Goal: Use online tool/utility: Utilize a website feature to perform a specific function

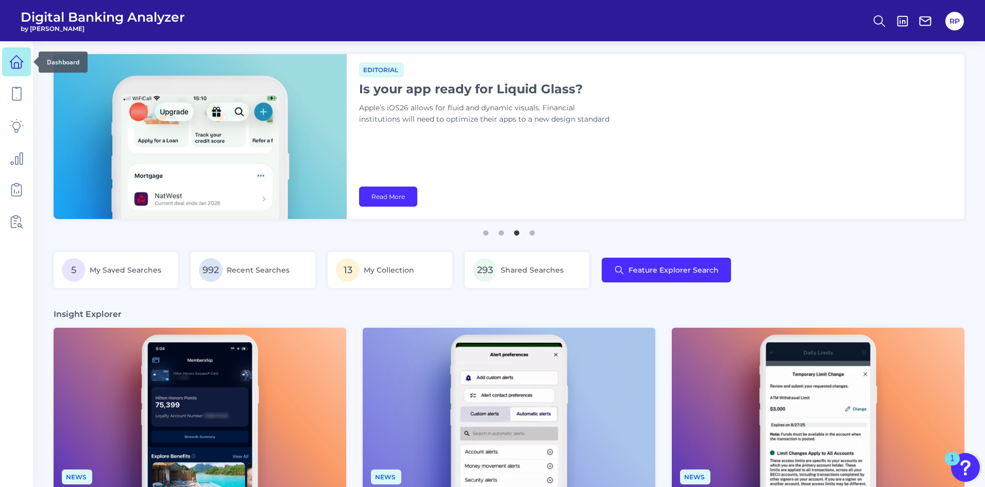
drag, startPoint x: 19, startPoint y: 59, endPoint x: 29, endPoint y: 63, distance: 11.1
click at [19, 59] on icon at bounding box center [16, 62] width 14 height 14
click at [16, 66] on icon at bounding box center [16, 62] width 14 height 14
click at [655, 24] on icon at bounding box center [879, 21] width 14 height 14
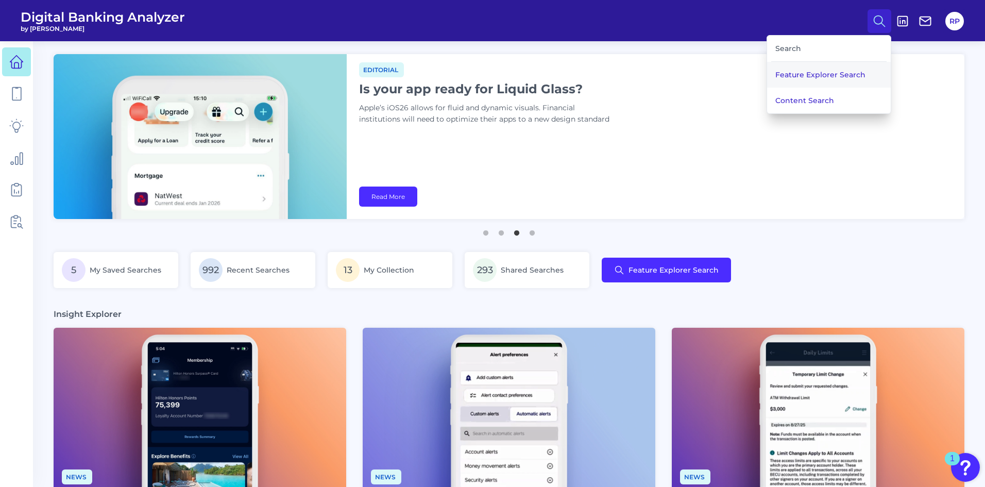
click at [655, 79] on button "Feature Explorer Search" at bounding box center [829, 75] width 124 height 26
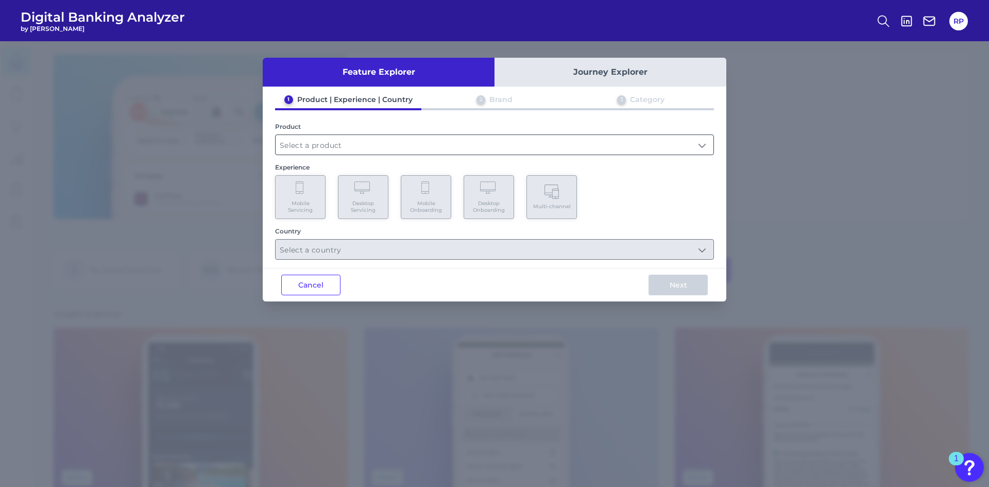
click at [353, 146] on input "text" at bounding box center [495, 145] width 438 height 20
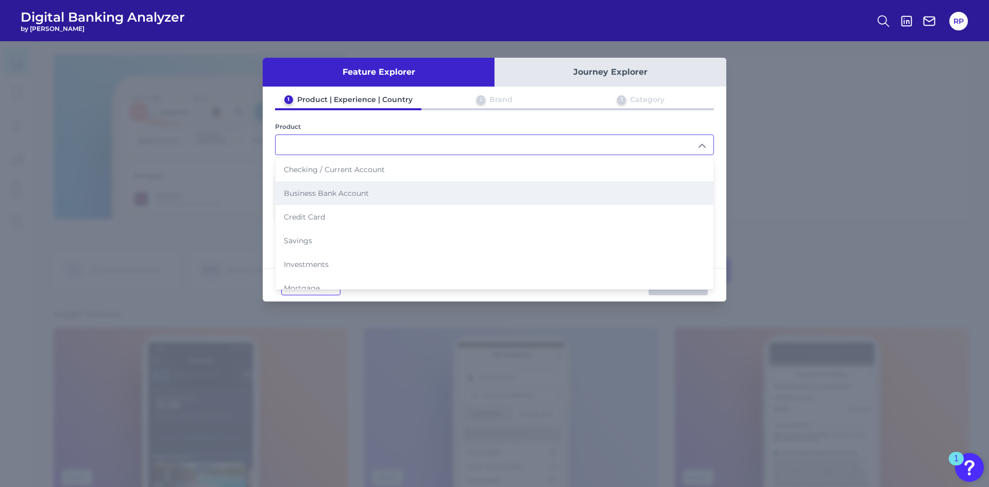
click at [326, 198] on li "Business Bank Account" at bounding box center [495, 193] width 438 height 24
type input "Business Bank Account"
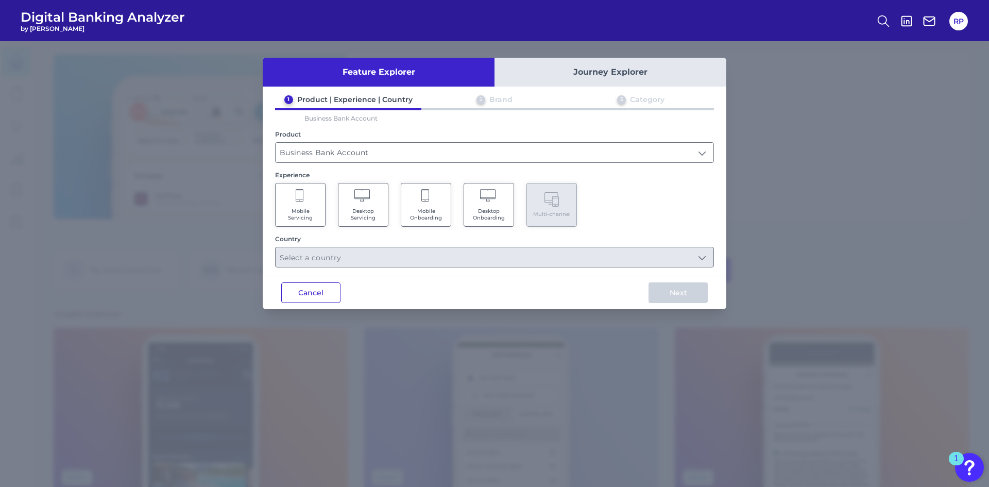
click at [315, 286] on button "Cancel" at bounding box center [310, 292] width 59 height 21
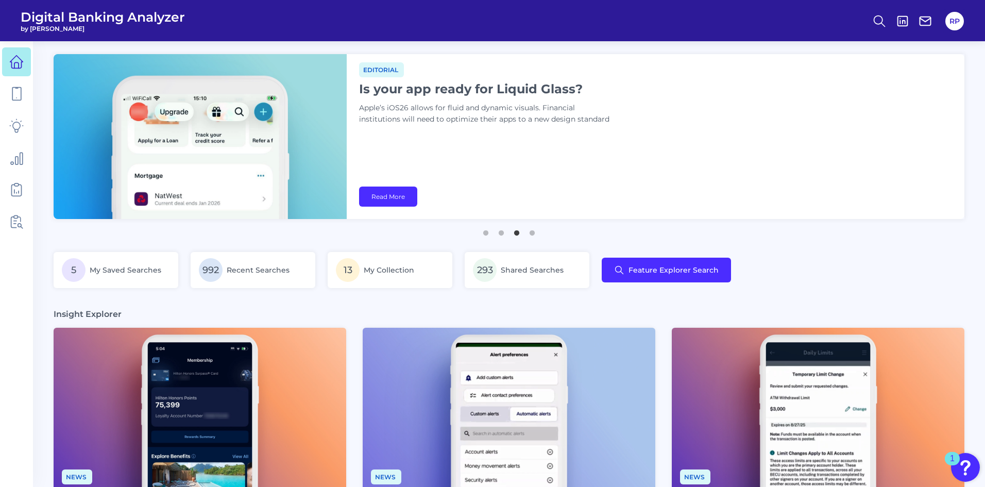
scroll to position [206, 0]
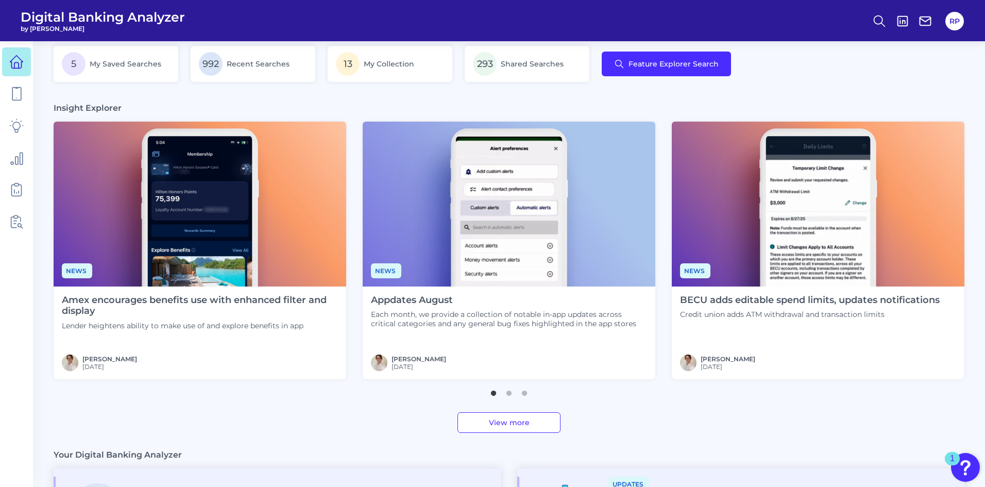
click at [163, 283] on img at bounding box center [200, 204] width 293 height 165
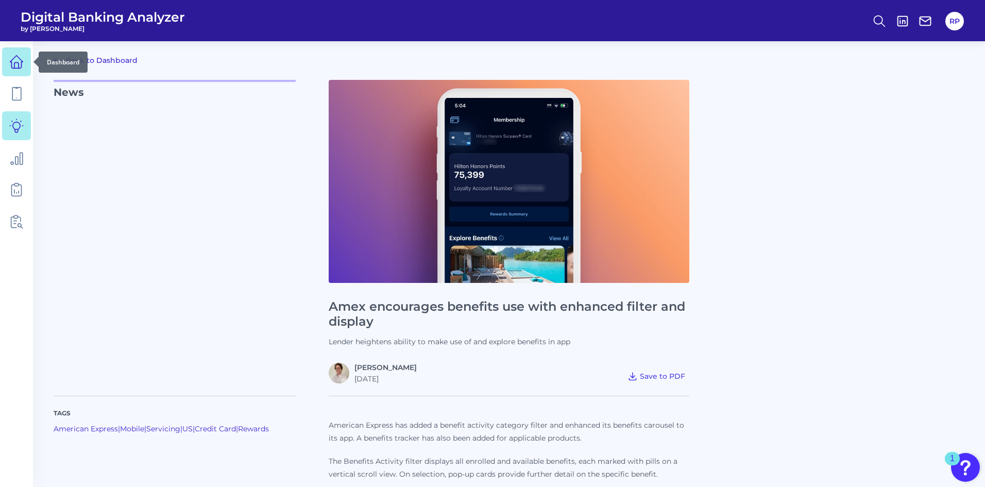
click at [21, 64] on icon at bounding box center [16, 62] width 14 height 14
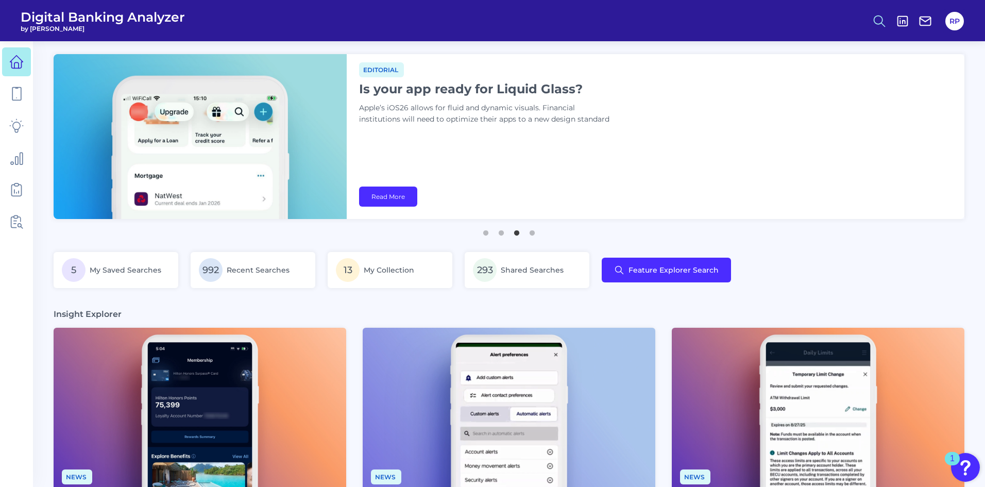
click at [655, 21] on icon at bounding box center [879, 21] width 14 height 14
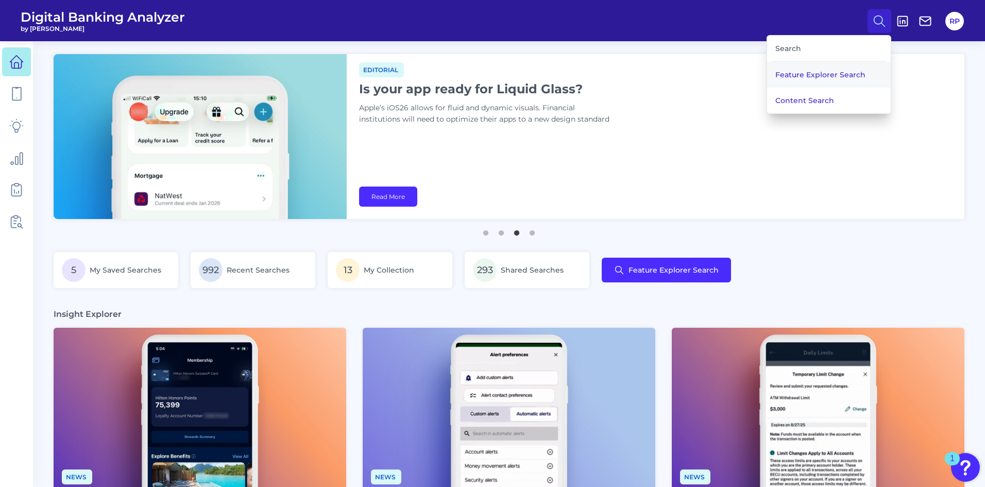
click at [655, 75] on button "Feature Explorer Search" at bounding box center [829, 75] width 124 height 26
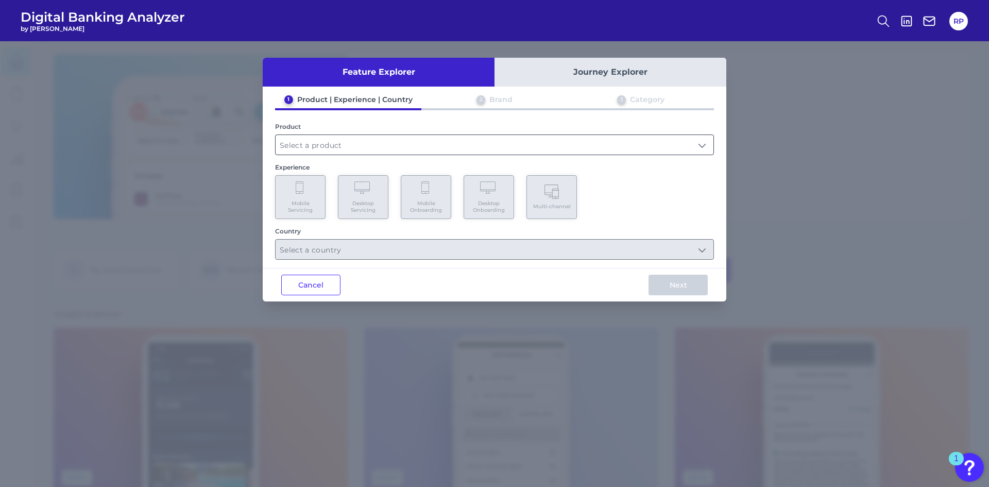
click at [435, 150] on input "text" at bounding box center [495, 145] width 438 height 20
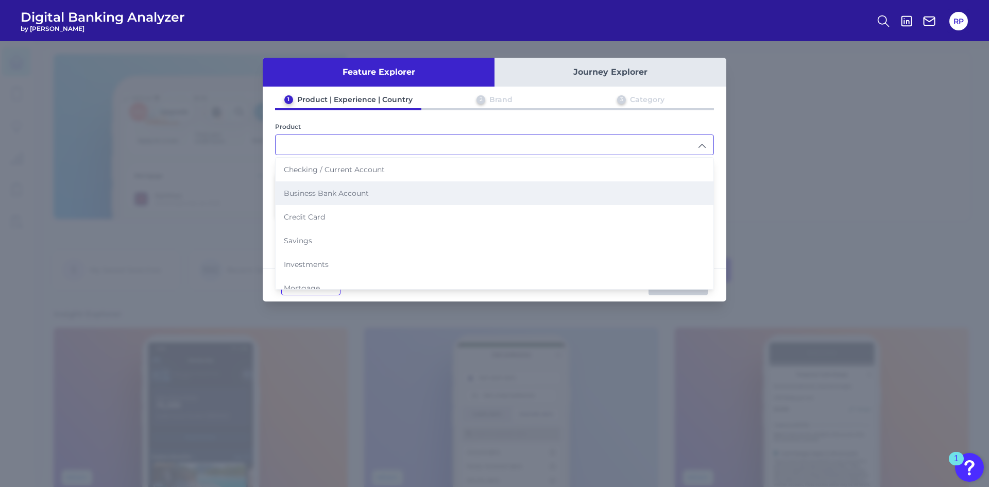
click at [339, 191] on span "Business Bank Account" at bounding box center [326, 192] width 85 height 9
type input "Business Bank Account"
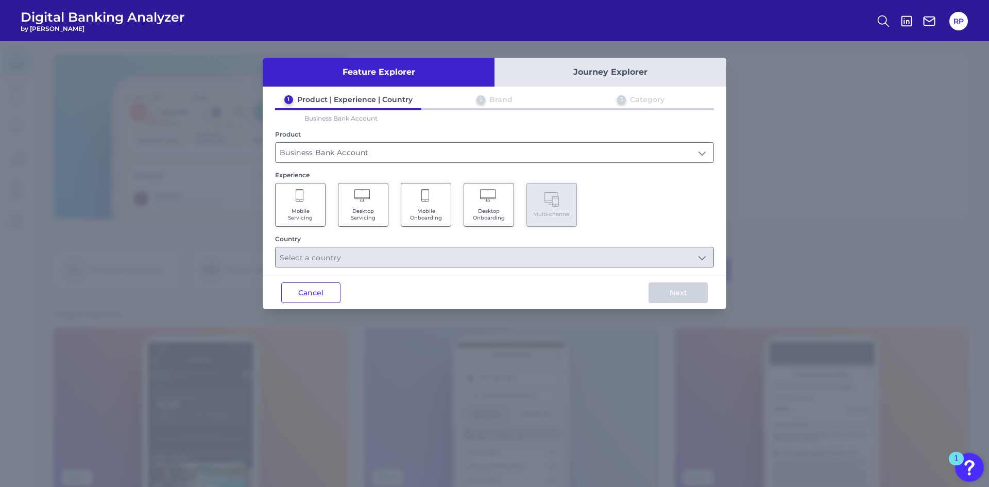
click at [498, 208] on span "Desktop Onboarding" at bounding box center [488, 214] width 39 height 13
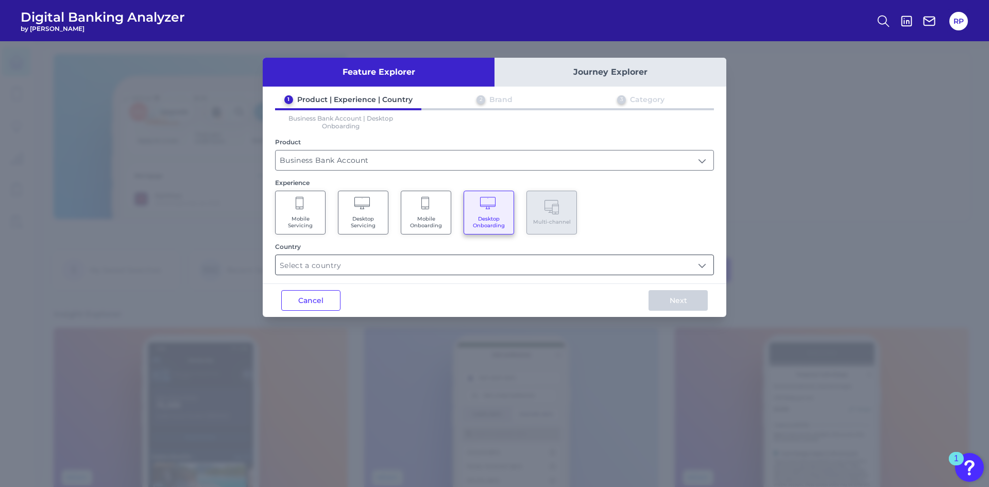
drag, startPoint x: 494, startPoint y: 259, endPoint x: 486, endPoint y: 263, distance: 9.9
click at [494, 259] on input "text" at bounding box center [495, 265] width 438 height 20
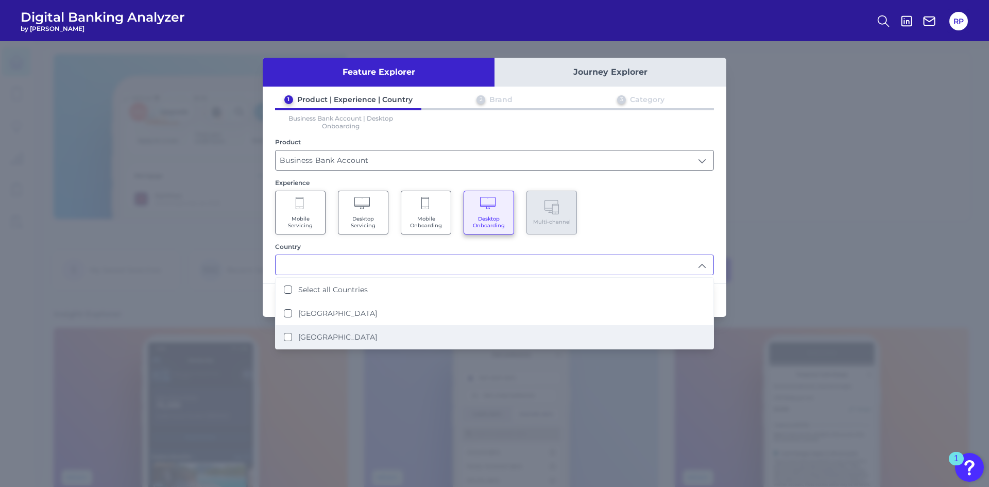
click at [349, 301] on li "[GEOGRAPHIC_DATA]" at bounding box center [495, 337] width 438 height 24
type input "[GEOGRAPHIC_DATA]"
click at [641, 223] on div "Mobile Servicing Desktop Servicing Mobile Onboarding Desktop Onboarding Multi-c…" at bounding box center [494, 213] width 439 height 44
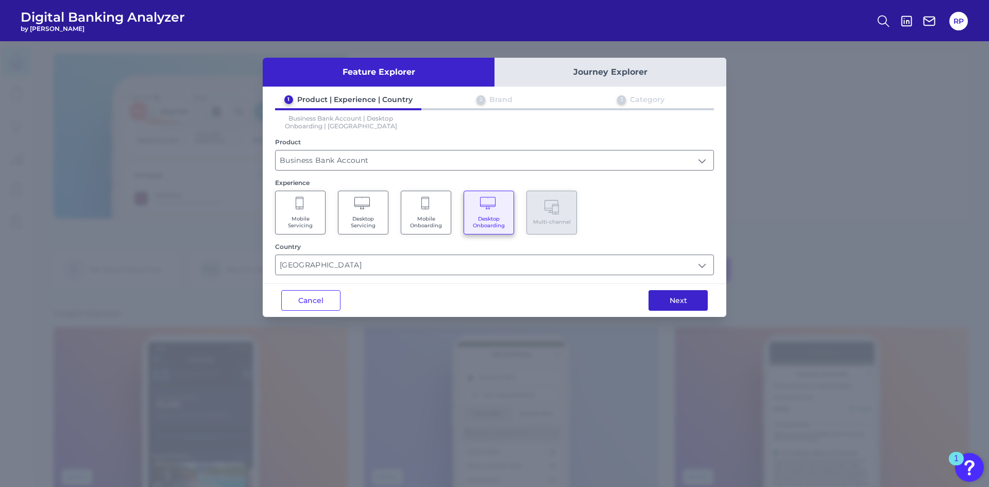
click at [655, 301] on button "Next" at bounding box center [677, 300] width 59 height 21
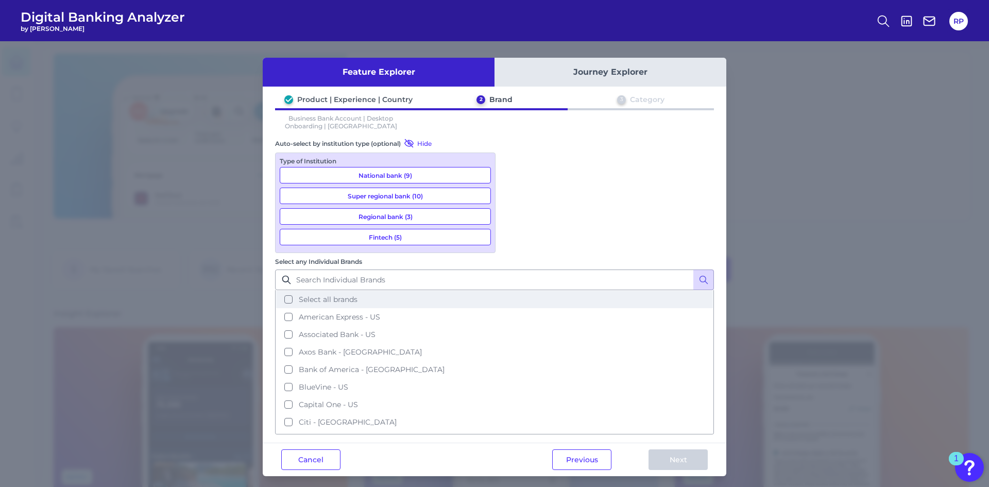
click at [518, 290] on button "Select all brands" at bounding box center [494, 299] width 437 height 18
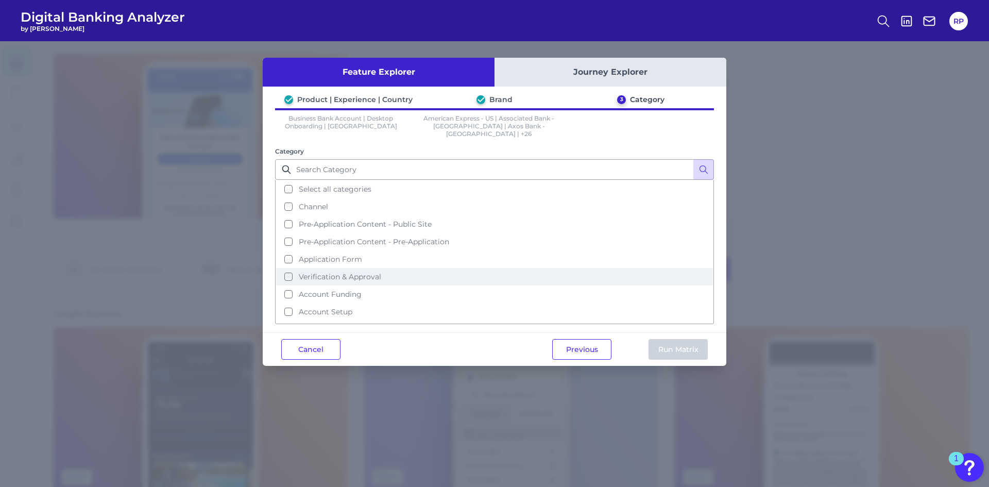
drag, startPoint x: 341, startPoint y: 181, endPoint x: 564, endPoint y: 277, distance: 242.7
click at [341, 184] on span "Select all categories" at bounding box center [335, 188] width 73 height 9
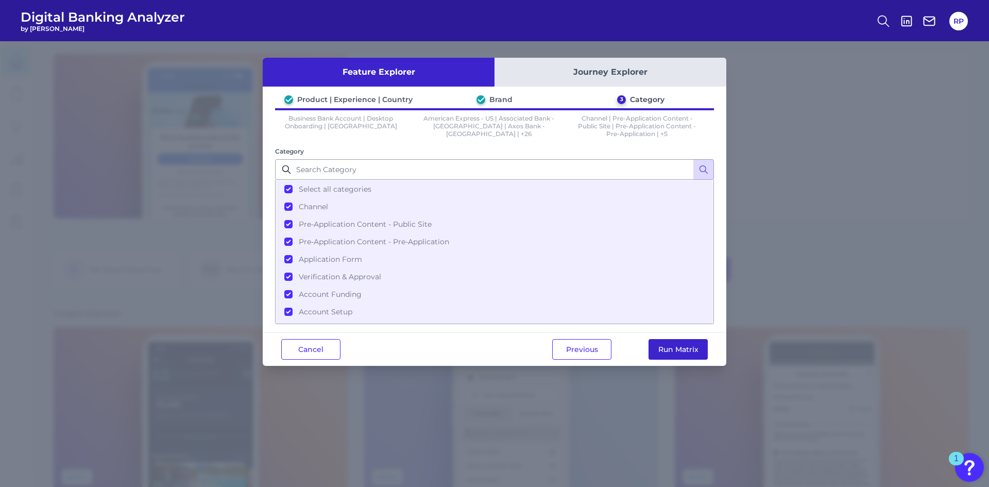
click at [655, 301] on button "Run Matrix" at bounding box center [677, 349] width 59 height 21
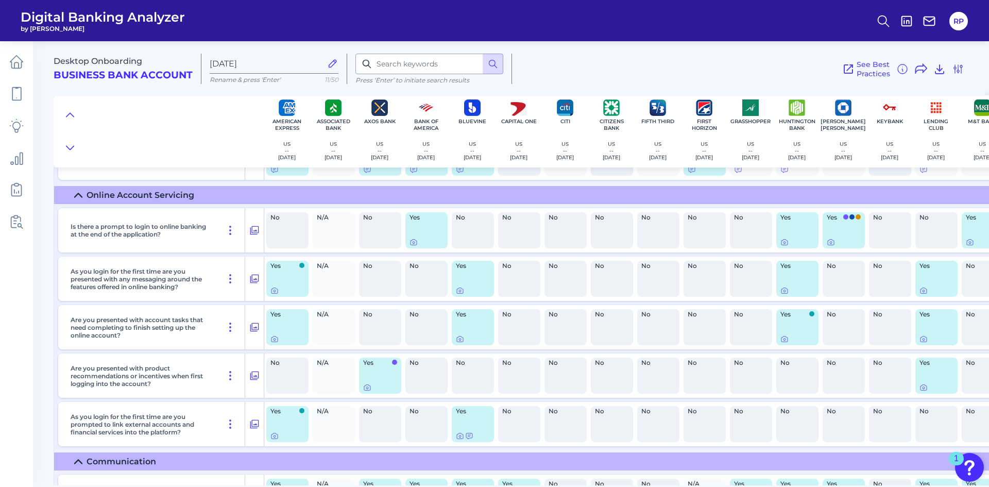
scroll to position [9311, 0]
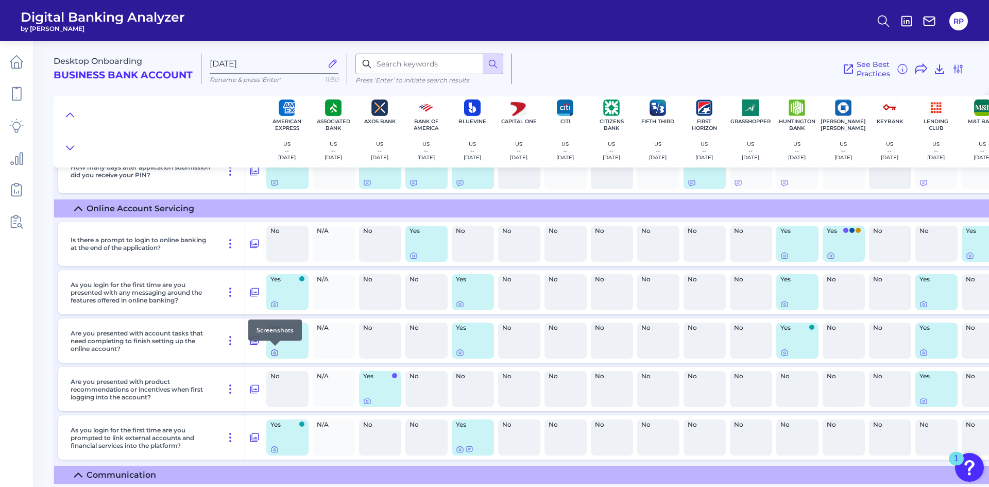
click at [274, 301] on icon at bounding box center [274, 352] width 8 height 8
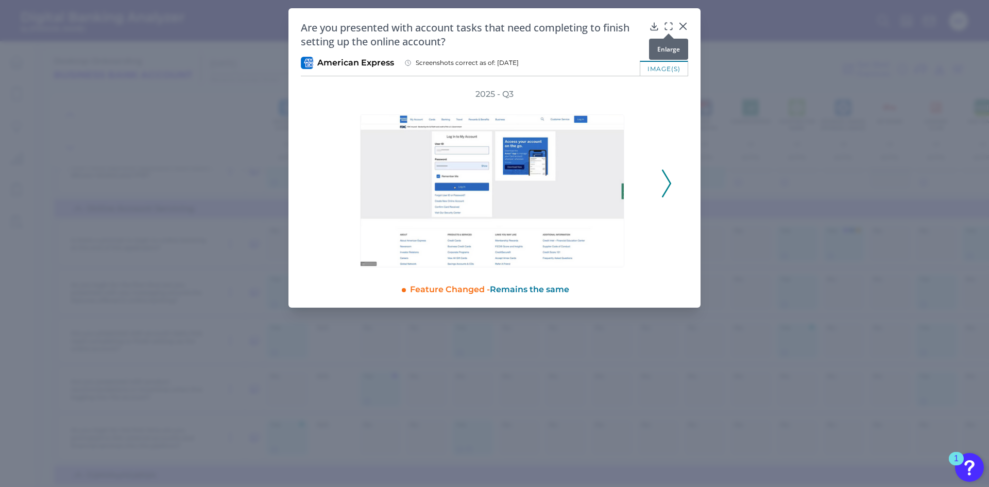
click at [655, 22] on icon at bounding box center [668, 26] width 10 height 10
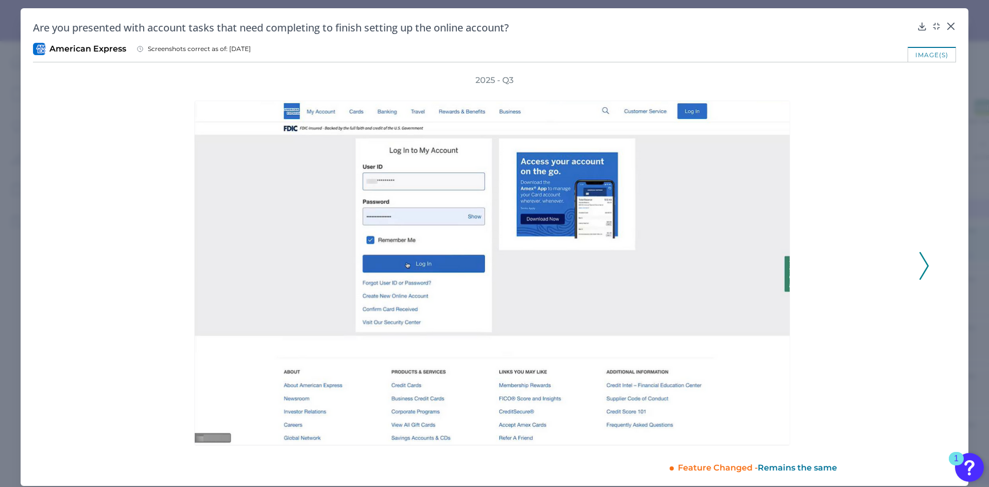
click at [655, 268] on icon at bounding box center [923, 266] width 9 height 28
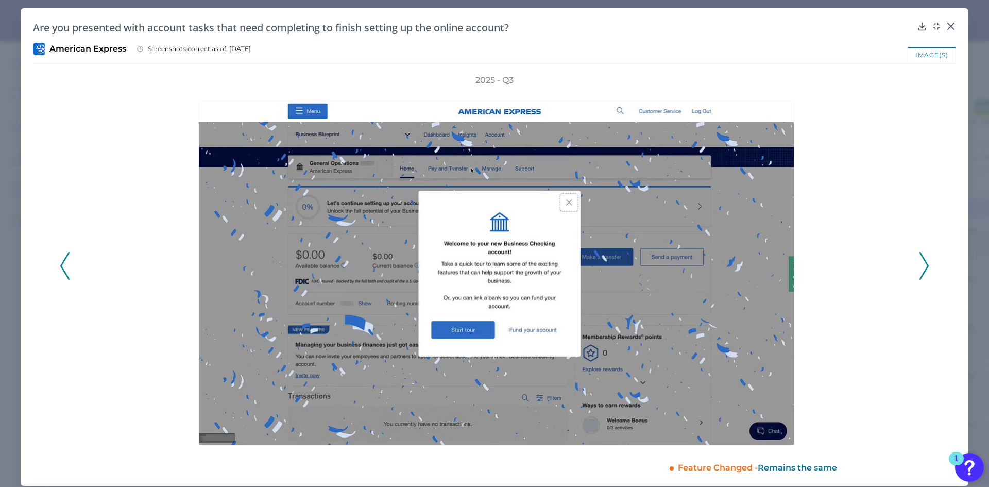
click at [655, 268] on icon at bounding box center [923, 266] width 9 height 28
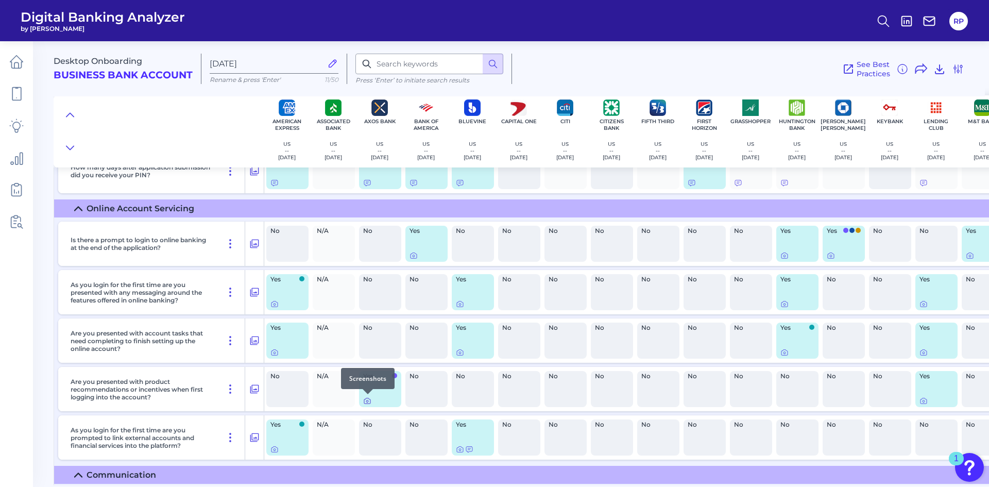
click at [364, 301] on icon at bounding box center [367, 401] width 8 height 8
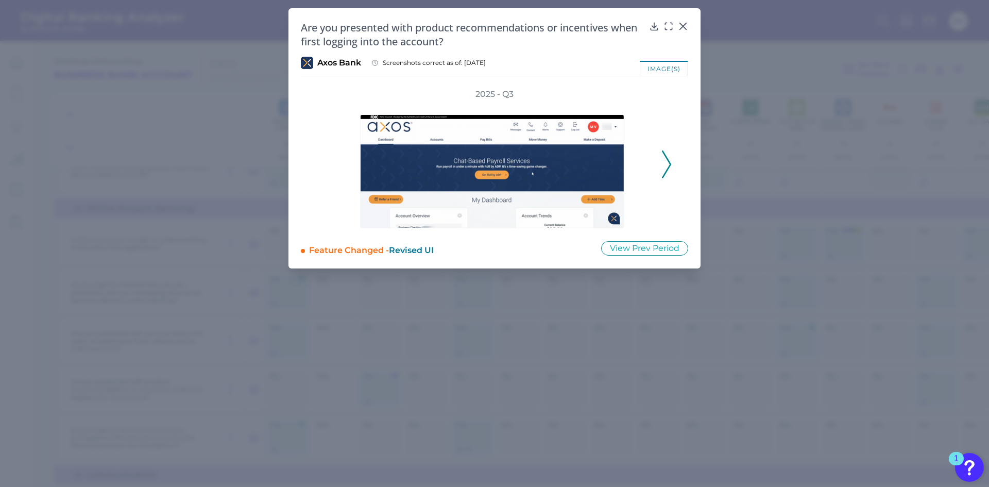
click at [655, 161] on icon at bounding box center [666, 164] width 9 height 28
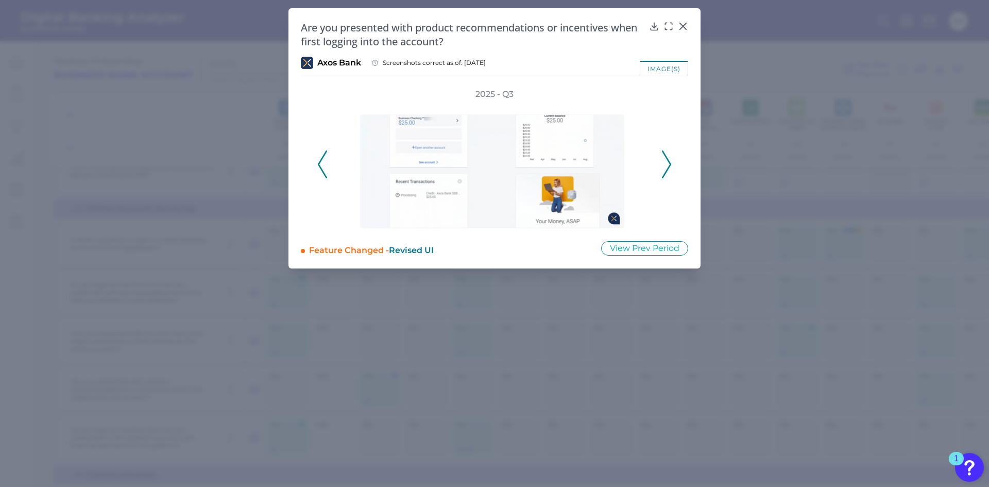
click at [655, 161] on icon at bounding box center [666, 164] width 9 height 28
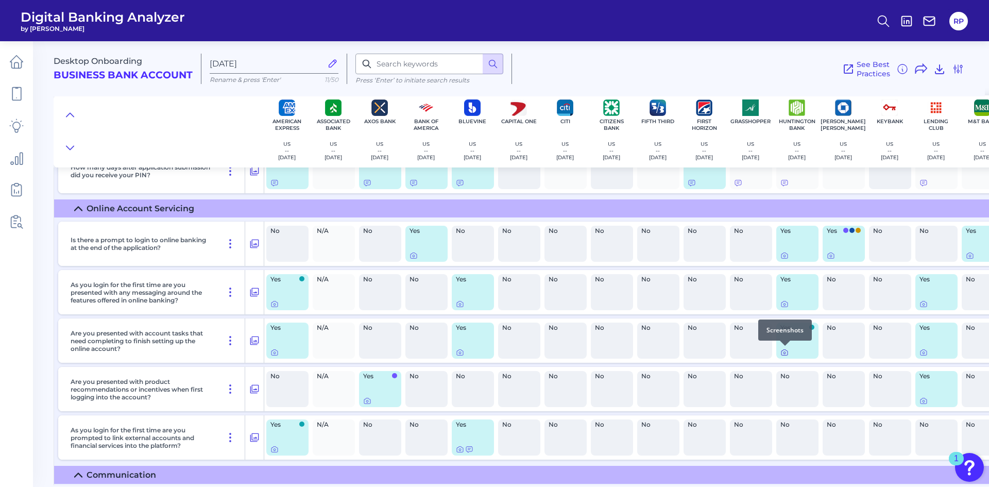
click at [655, 301] on icon at bounding box center [784, 353] width 2 height 2
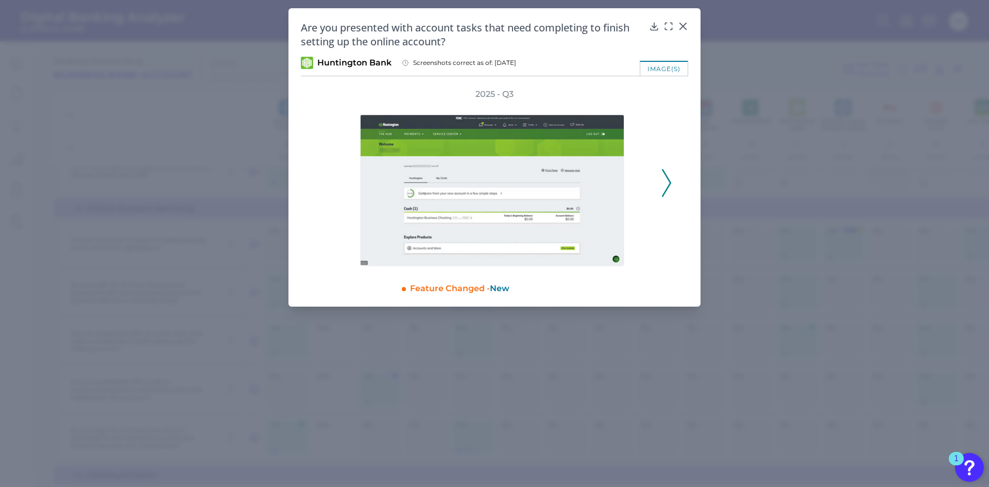
click at [655, 181] on icon at bounding box center [666, 183] width 9 height 28
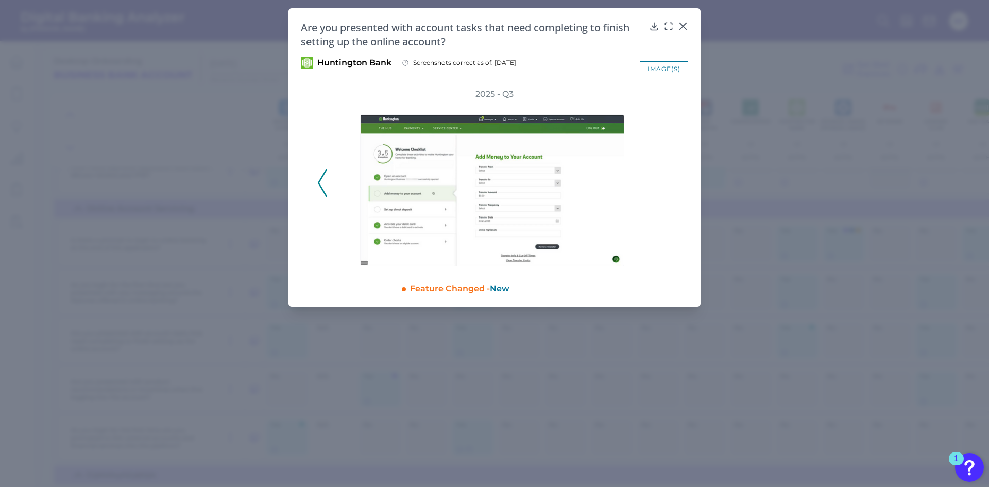
click at [655, 181] on div "2025 - Q3" at bounding box center [494, 178] width 354 height 178
click at [655, 28] on icon at bounding box center [668, 26] width 10 height 10
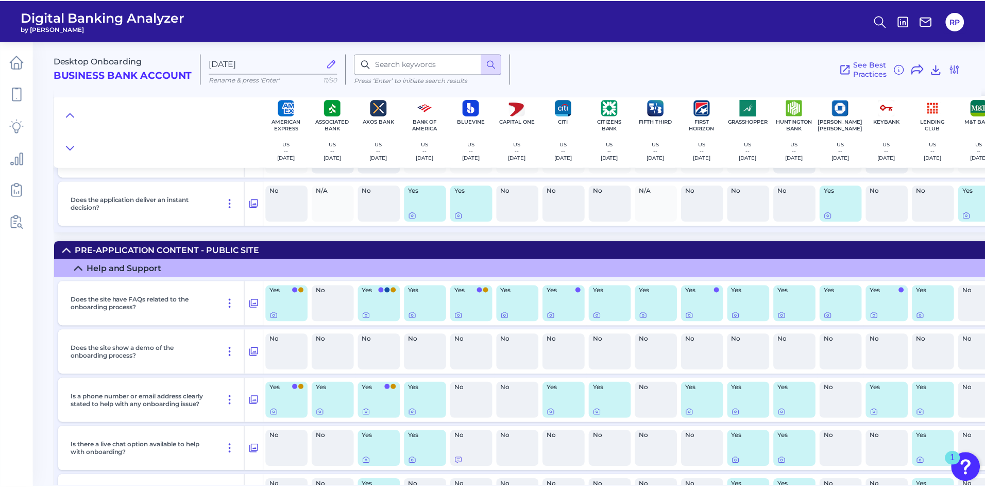
scroll to position [0, 0]
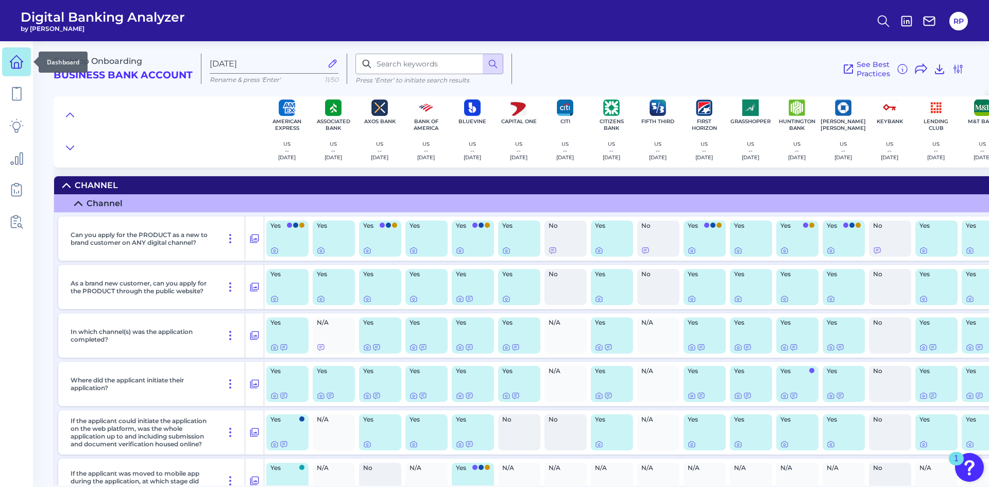
click at [22, 64] on icon at bounding box center [16, 62] width 13 height 13
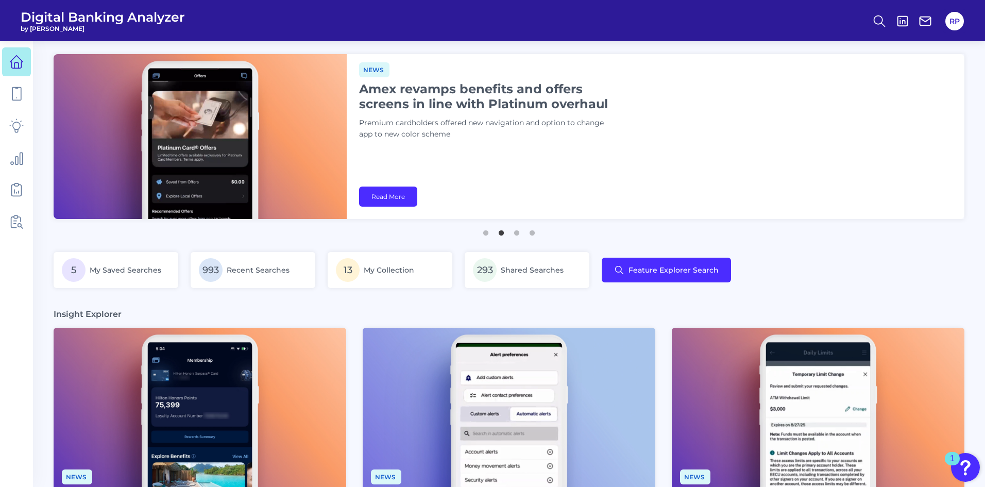
click at [12, 301] on nav at bounding box center [16, 263] width 33 height 445
click at [20, 193] on icon at bounding box center [16, 189] width 14 height 14
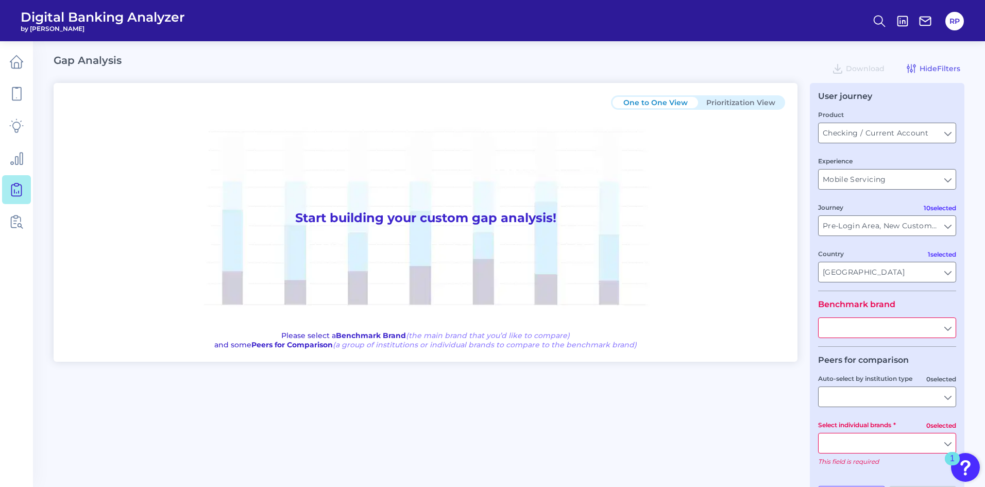
type input "All Journeys"
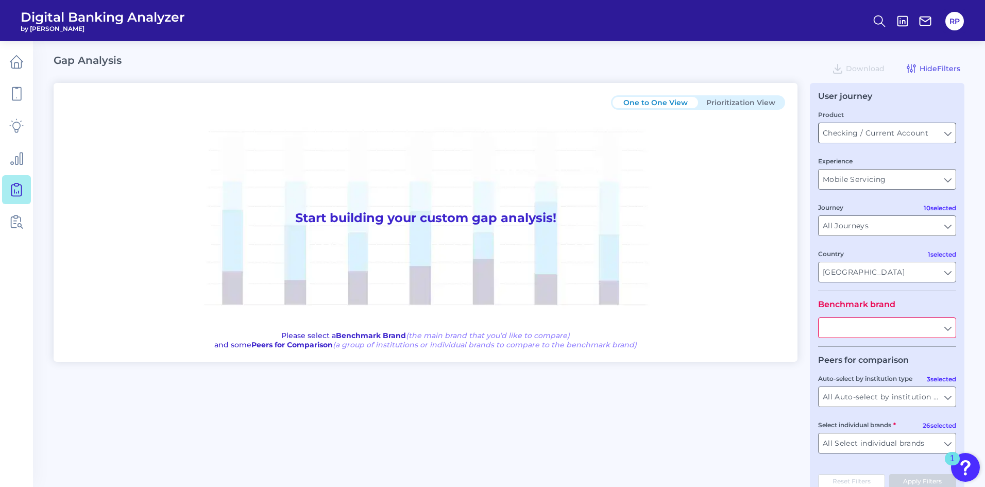
click at [655, 136] on input "Checking / Current Account" at bounding box center [886, 133] width 137 height 20
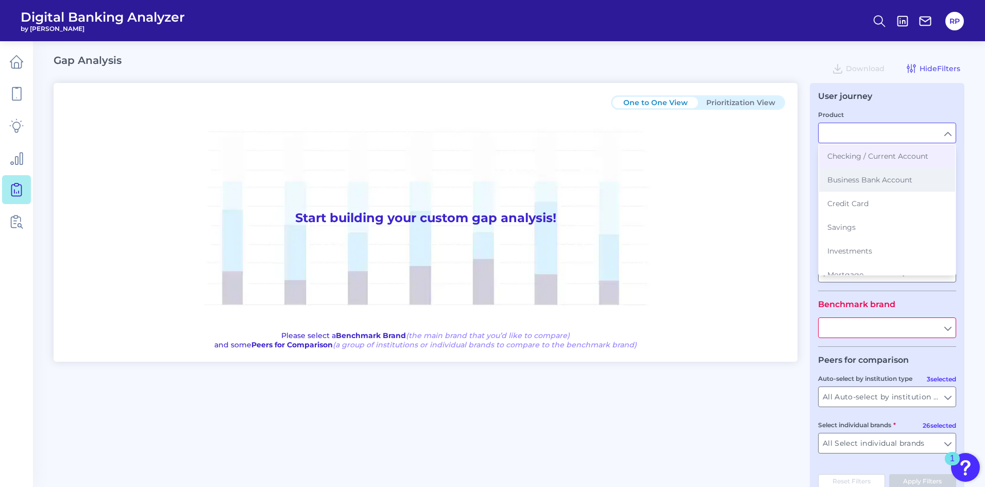
click at [655, 181] on span "Business Bank Account" at bounding box center [869, 179] width 85 height 9
type input "Business Bank Account"
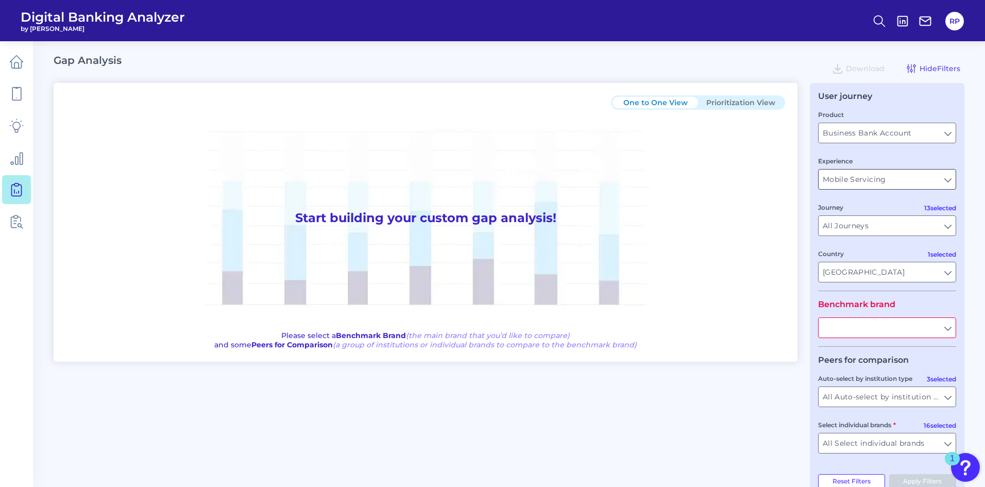
click at [655, 177] on input "Mobile Servicing" at bounding box center [886, 179] width 137 height 20
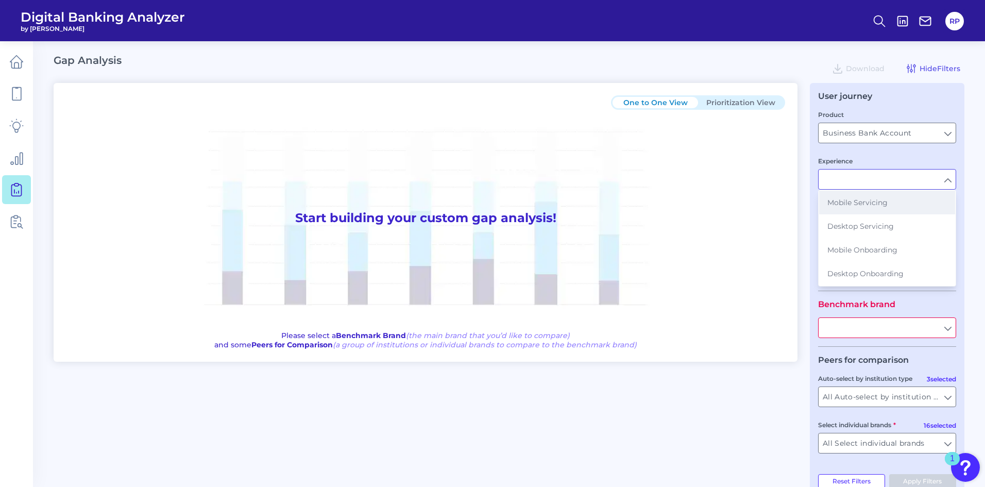
click at [655, 205] on span "Mobile Servicing" at bounding box center [857, 202] width 60 height 9
type input "Mobile Servicing"
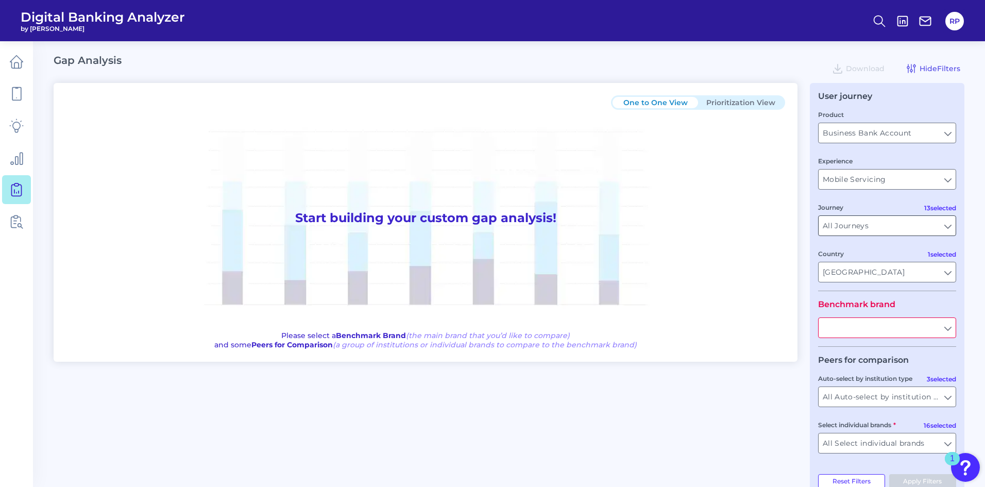
click at [655, 225] on input "All Journeys" at bounding box center [886, 226] width 137 height 20
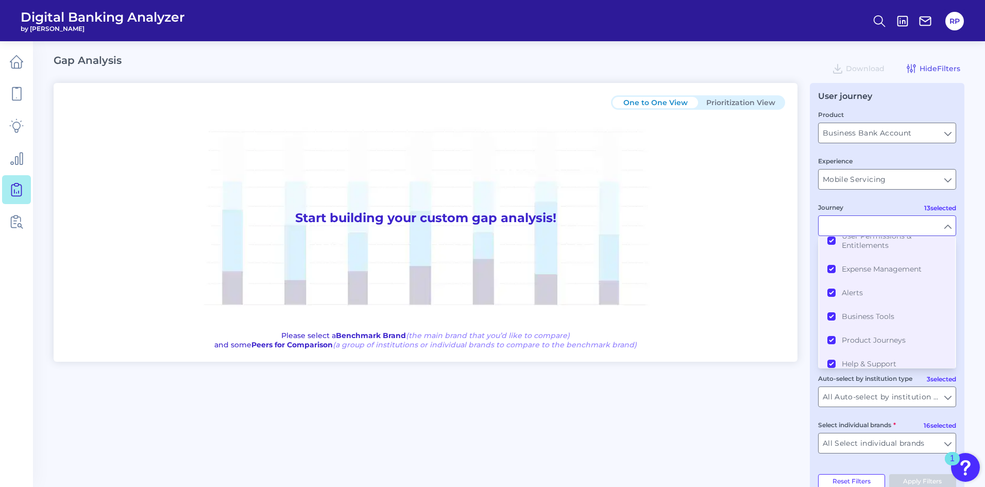
scroll to position [215, 0]
click at [655, 301] on div "One to One View Prioritization View Start building your custom gap analysis! Pl…" at bounding box center [509, 290] width 911 height 414
type input "All Journeys"
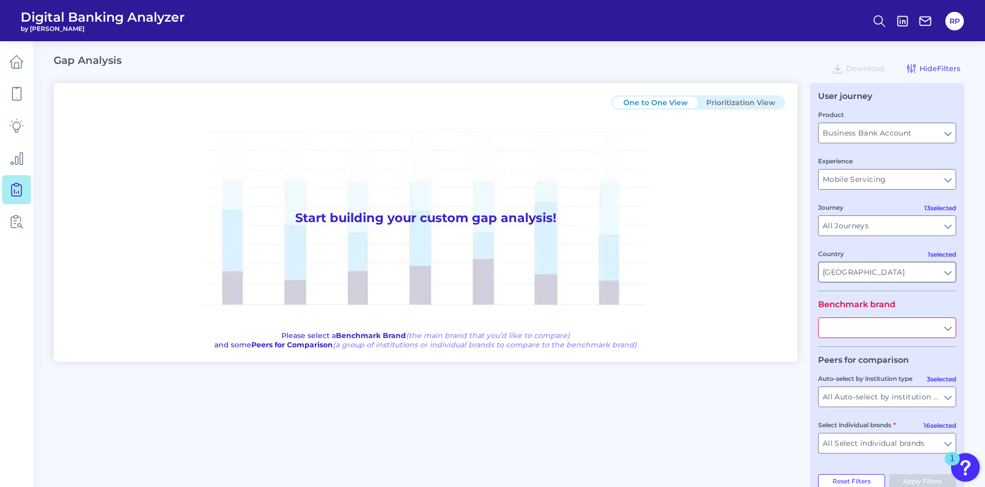
click at [655, 278] on input "[GEOGRAPHIC_DATA]" at bounding box center [886, 272] width 137 height 20
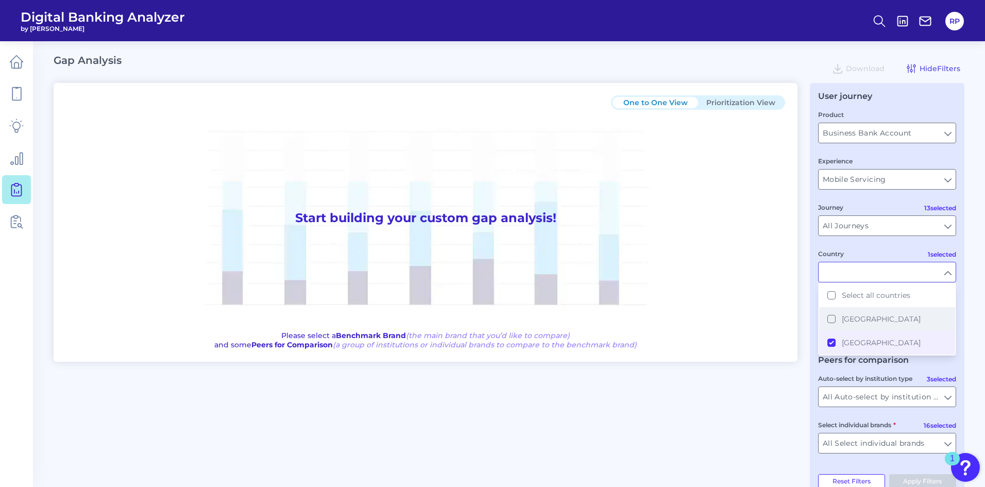
click at [655, 301] on span "[GEOGRAPHIC_DATA]" at bounding box center [881, 318] width 79 height 9
drag, startPoint x: 774, startPoint y: 394, endPoint x: 787, endPoint y: 387, distance: 15.0
click at [655, 301] on div "One to One View Prioritization View Start building your custom gap analysis! Pl…" at bounding box center [509, 290] width 911 height 414
type input "All Countries"
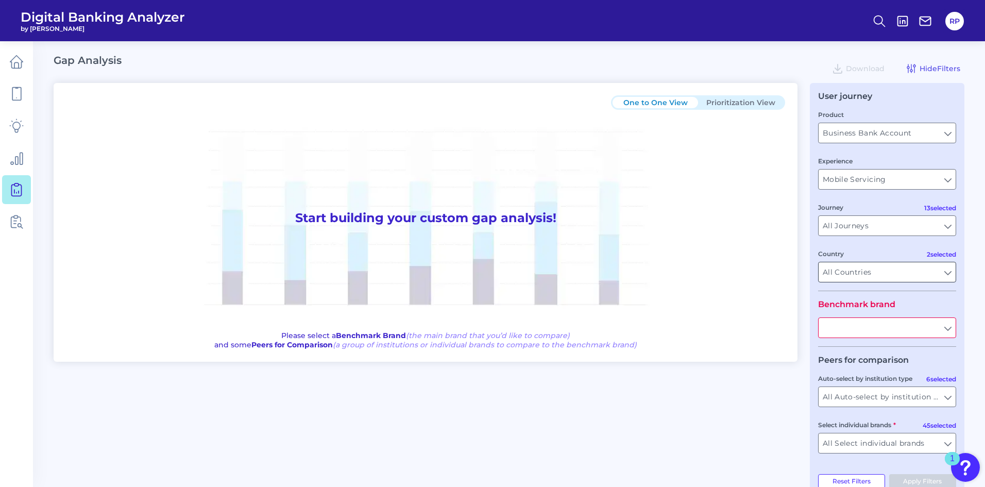
click at [655, 269] on input "All Countries" at bounding box center [886, 272] width 137 height 20
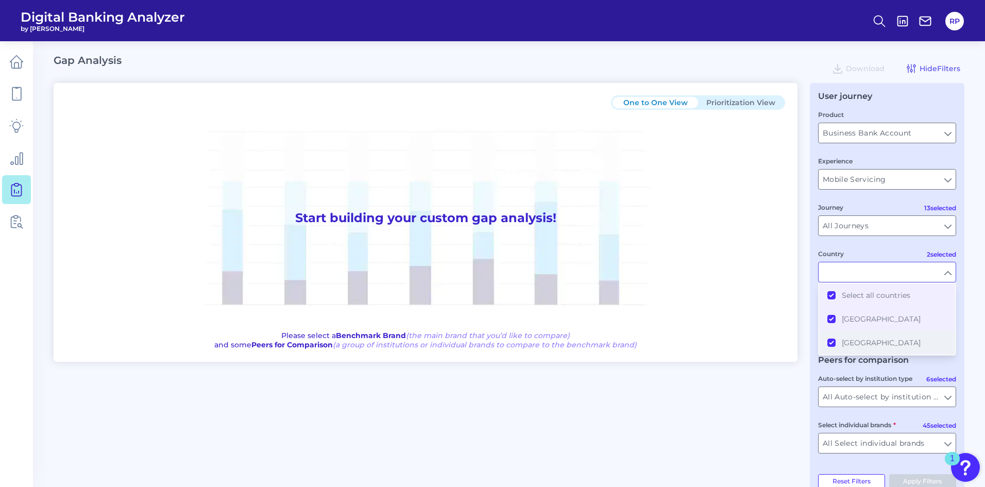
click at [655, 301] on span "[GEOGRAPHIC_DATA]" at bounding box center [881, 342] width 79 height 9
drag, startPoint x: 752, startPoint y: 415, endPoint x: 783, endPoint y: 386, distance: 42.3
click at [655, 301] on div "One to One View Prioritization View Start building your custom gap analysis! Pl…" at bounding box center [509, 290] width 911 height 414
type input "[GEOGRAPHIC_DATA]"
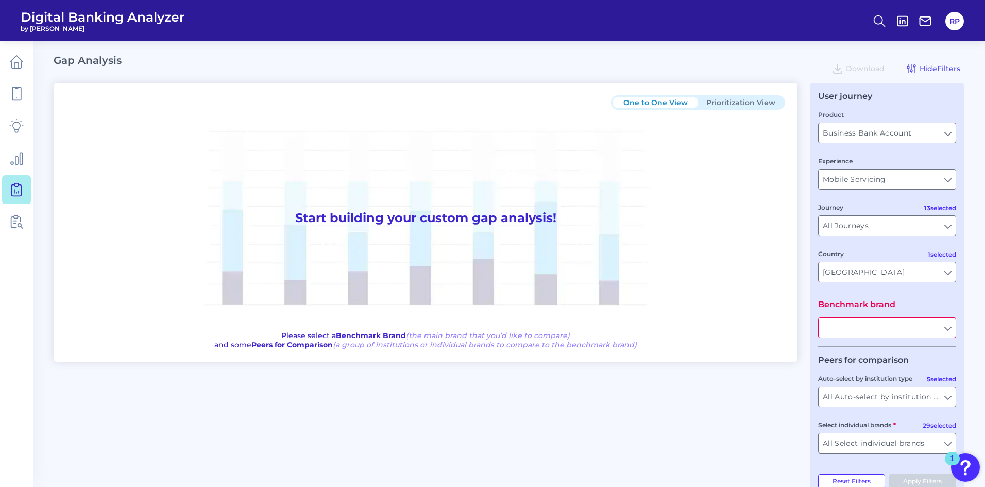
click at [655, 301] on input "text" at bounding box center [886, 328] width 137 height 20
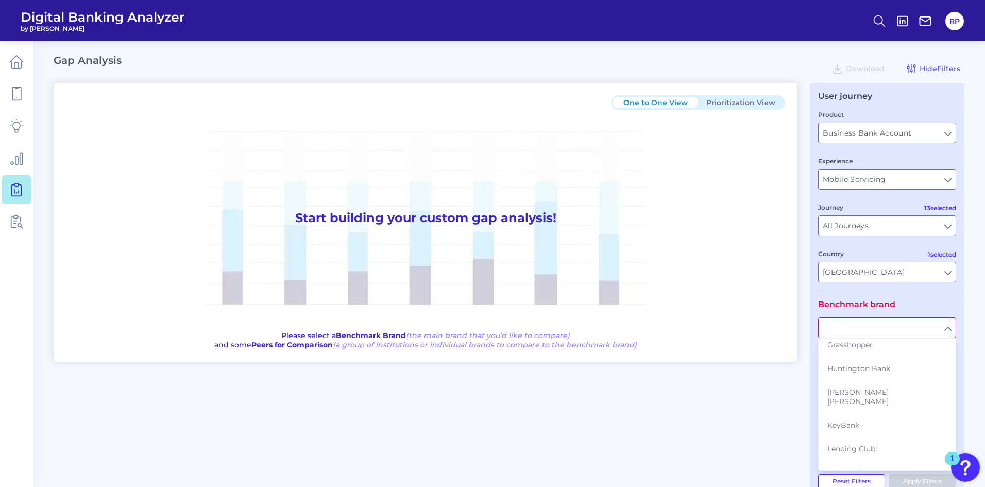
scroll to position [246, 0]
click at [655, 301] on button "KeyBank" at bounding box center [887, 422] width 136 height 24
type input "KeyBank"
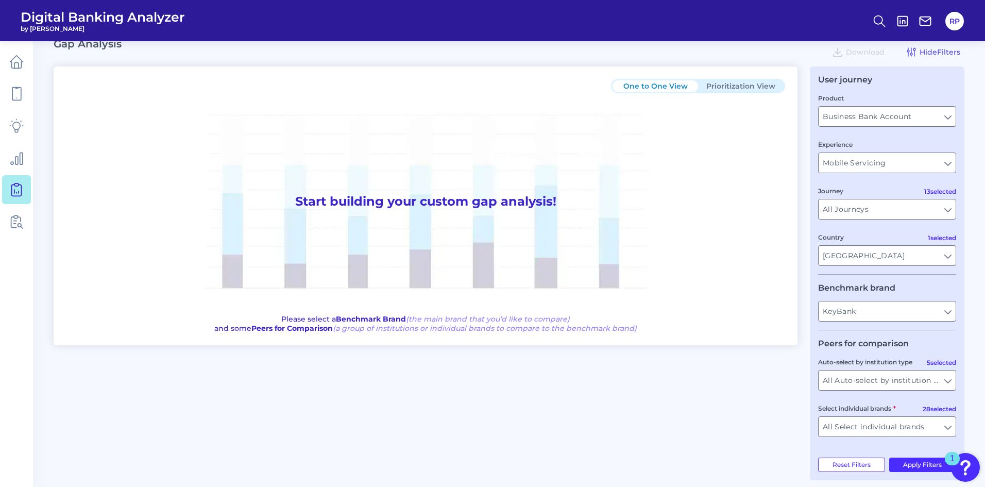
scroll to position [25, 0]
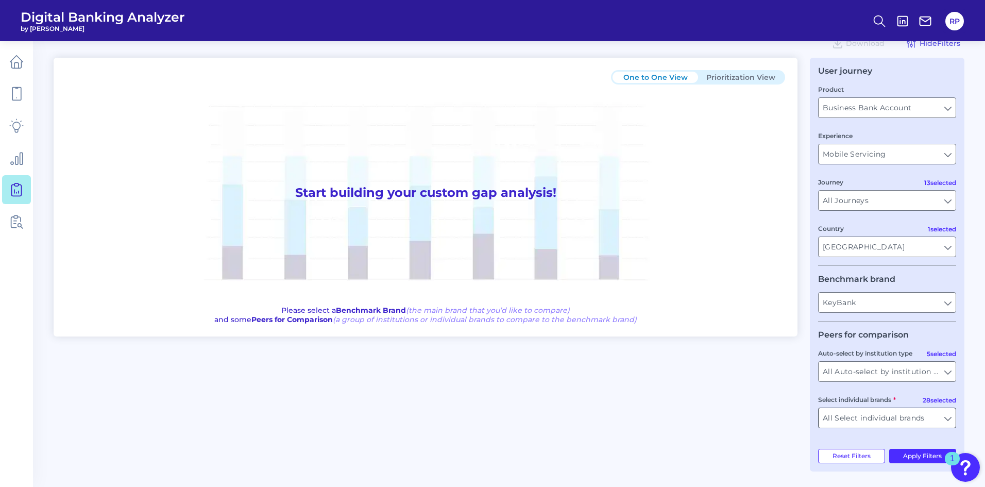
click at [655, 301] on input "All Select individual brands" at bounding box center [886, 418] width 137 height 20
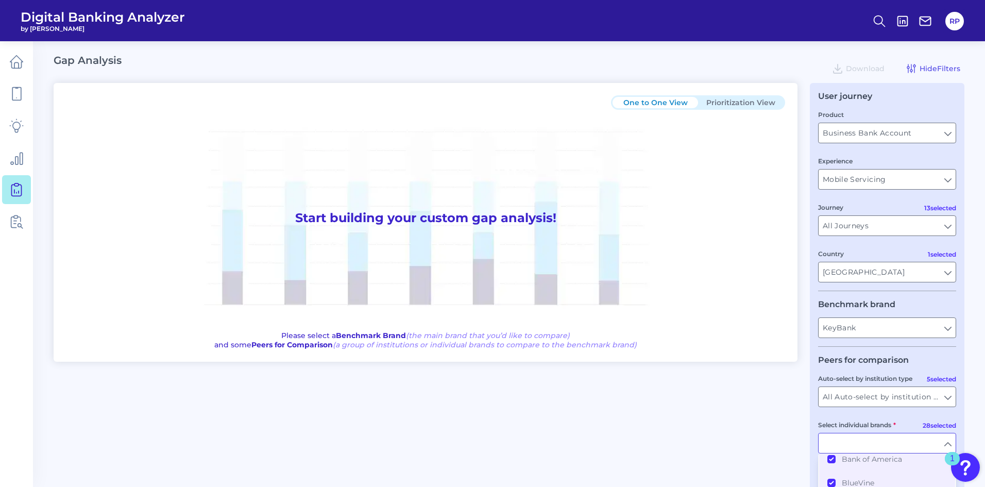
scroll to position [103, 0]
click at [655, 301] on div "One to One View Prioritization View Start building your custom gap analysis! Pl…" at bounding box center [509, 290] width 911 height 414
type input "All Select individual brands"
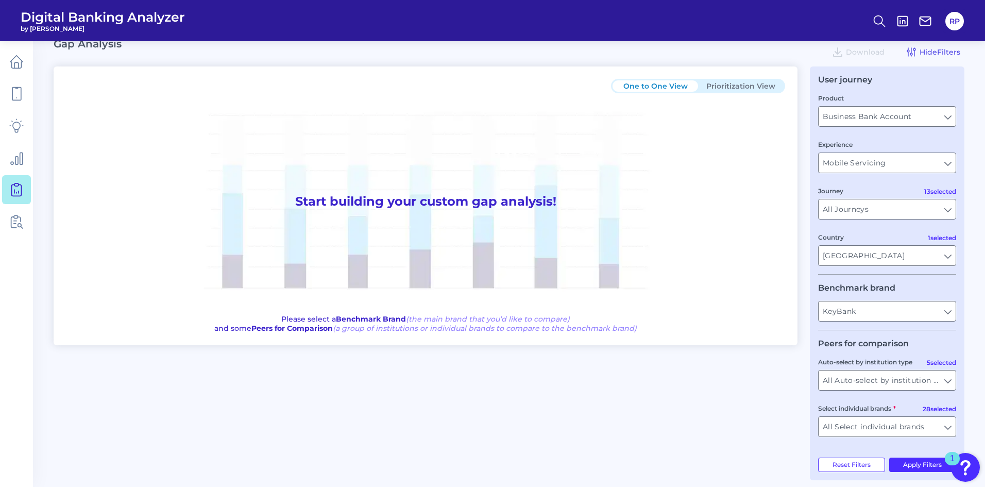
scroll to position [25, 0]
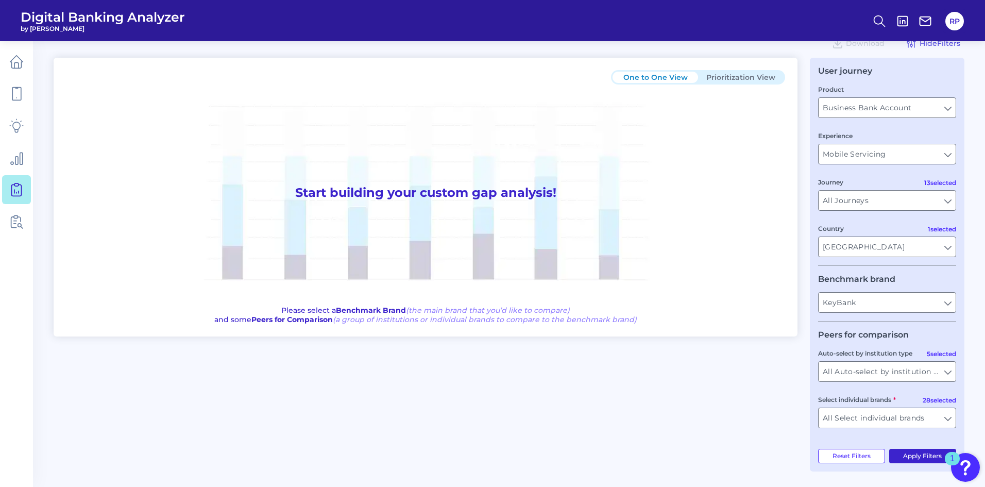
click at [655, 301] on button "Apply Filters" at bounding box center [922, 456] width 67 height 14
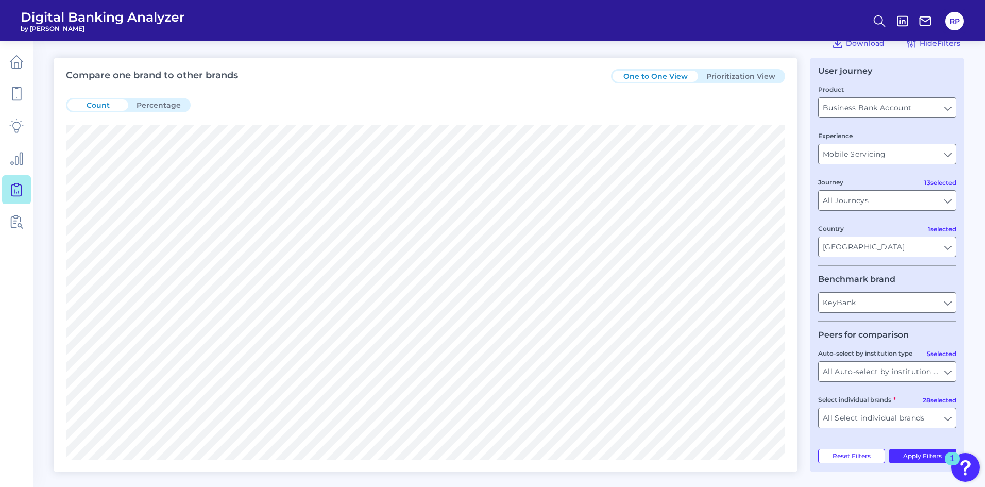
click at [655, 74] on button "Prioritization View" at bounding box center [740, 76] width 85 height 11
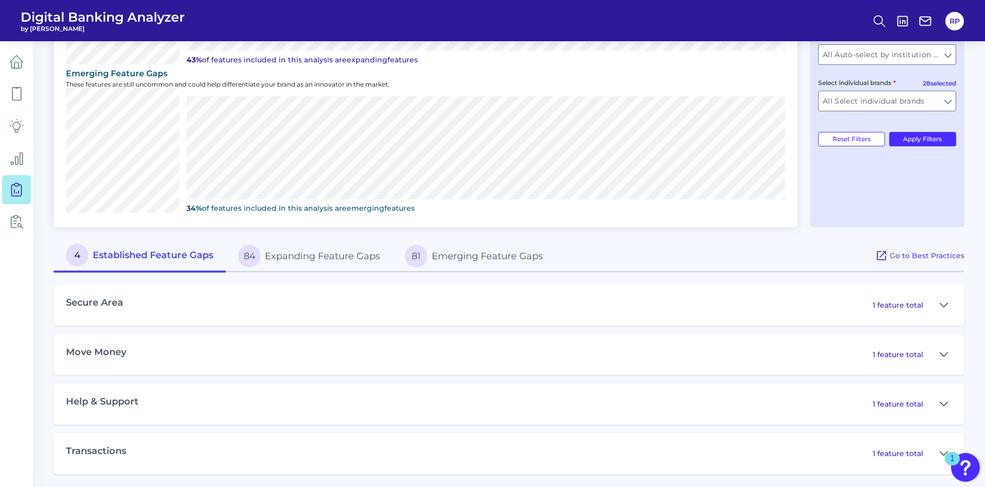
scroll to position [345, 0]
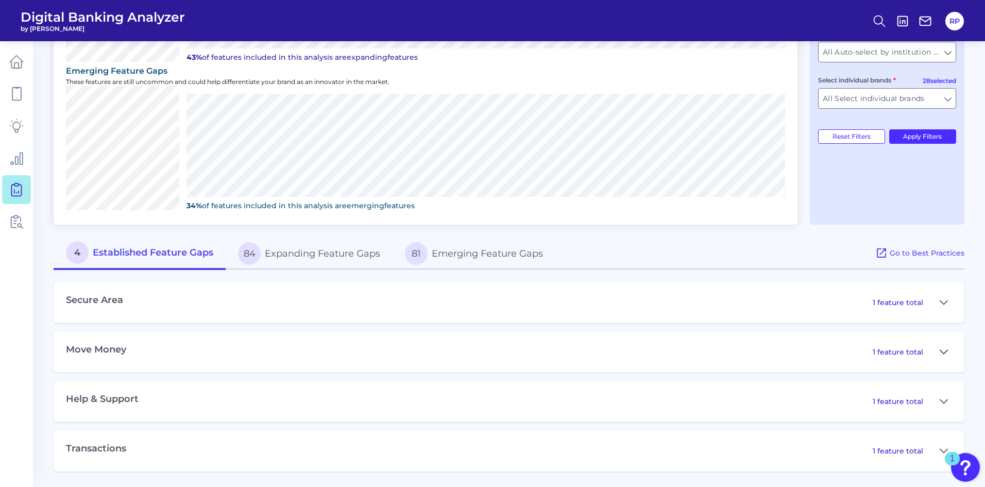
click at [655, 301] on icon at bounding box center [943, 352] width 8 height 12
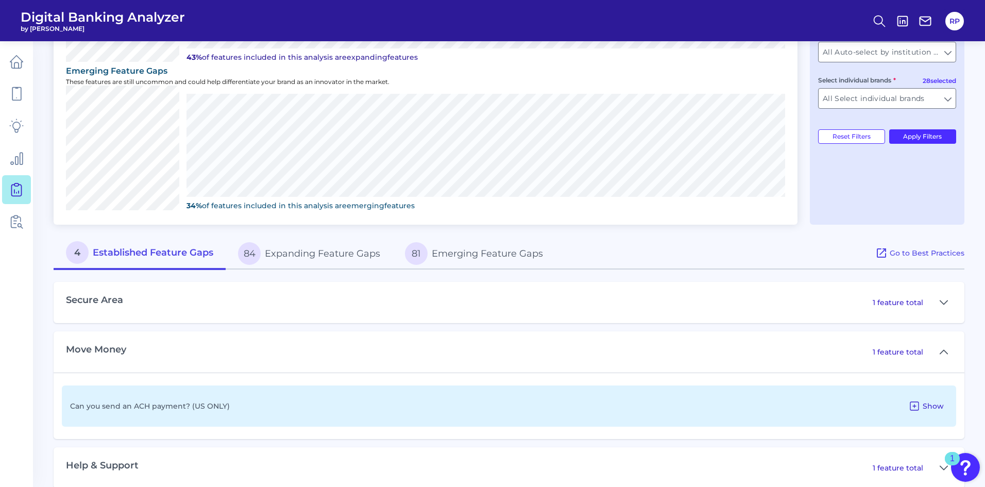
click at [655, 301] on span "Show" at bounding box center [932, 405] width 21 height 9
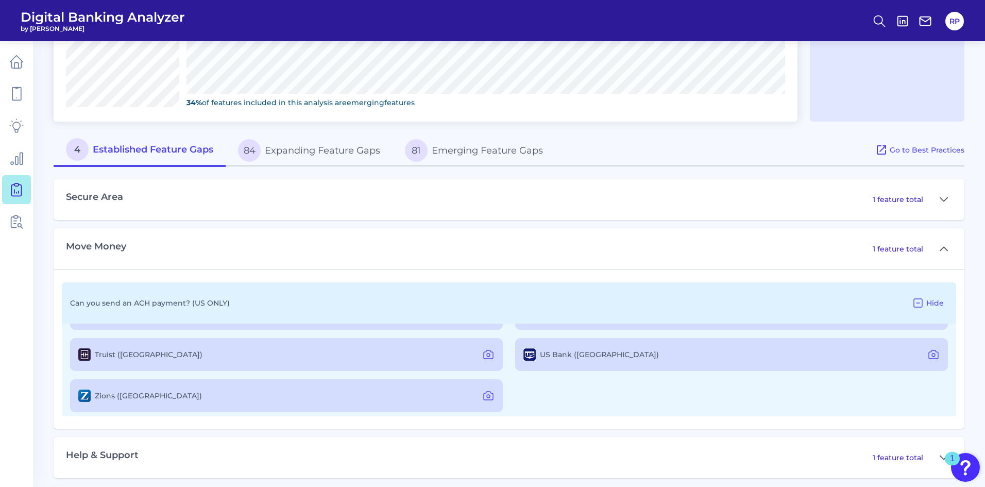
scroll to position [328, 0]
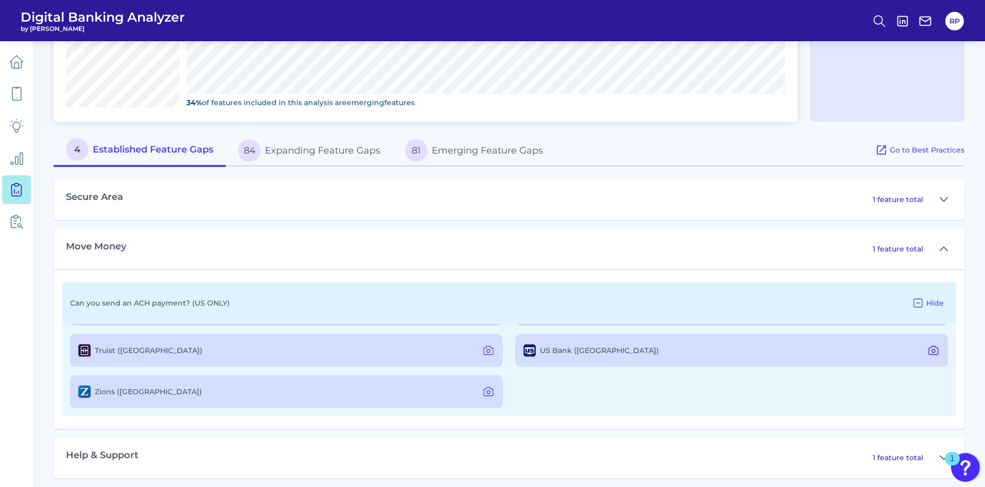
click at [655, 301] on icon at bounding box center [933, 350] width 12 height 12
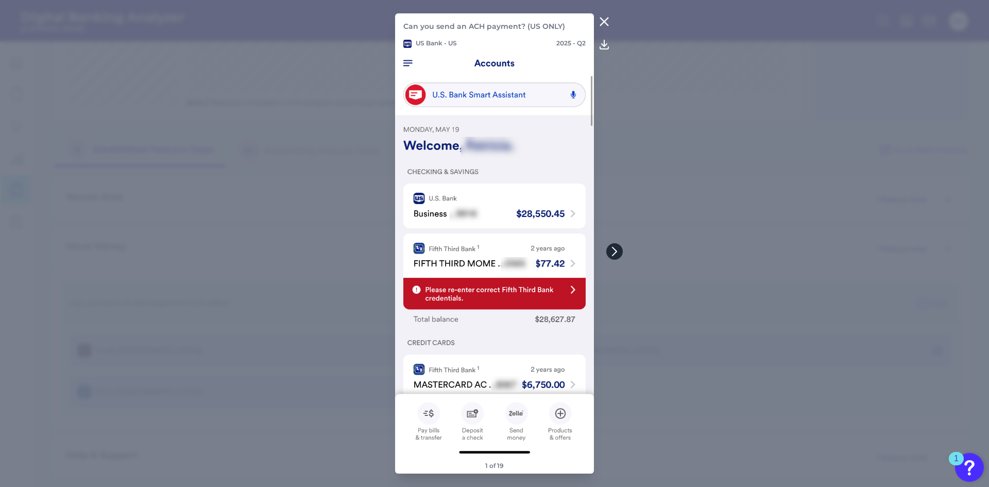
click at [619, 251] on button at bounding box center [614, 251] width 16 height 16
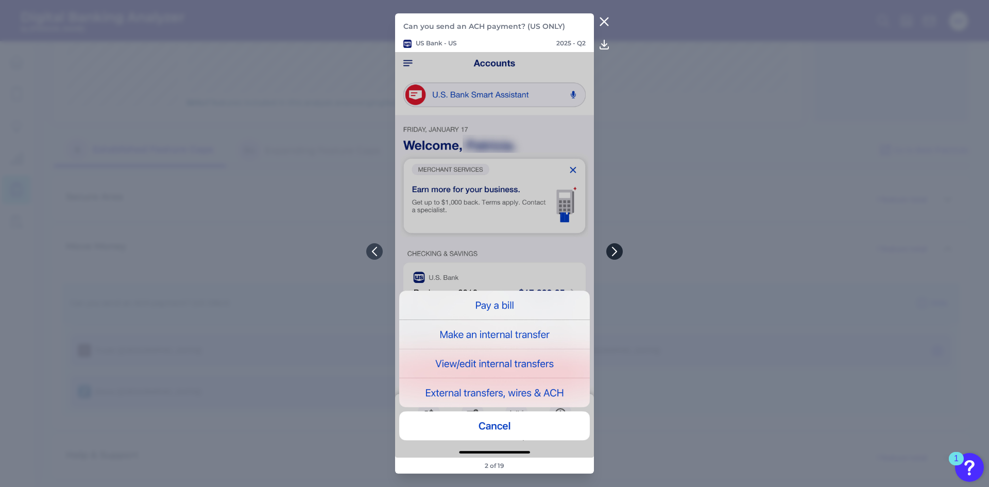
click at [619, 251] on button at bounding box center [614, 251] width 16 height 16
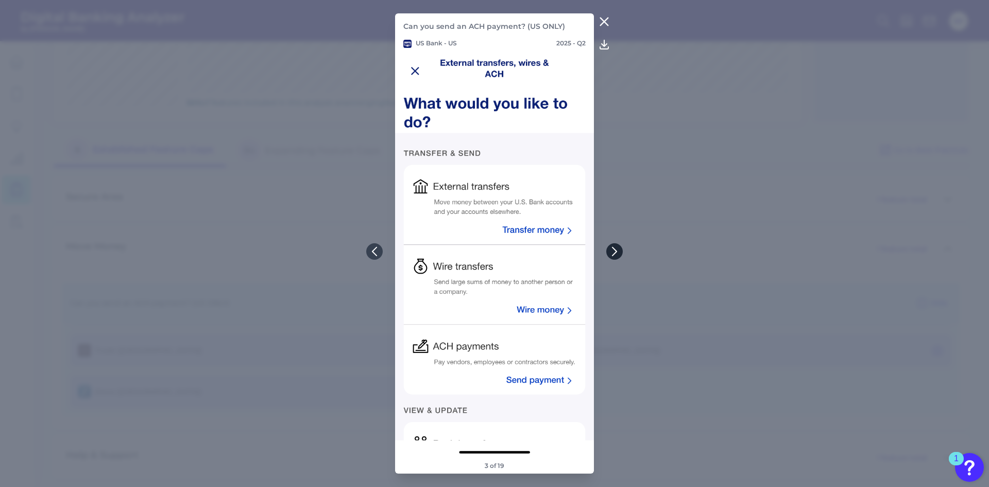
click at [619, 251] on button at bounding box center [614, 251] width 16 height 16
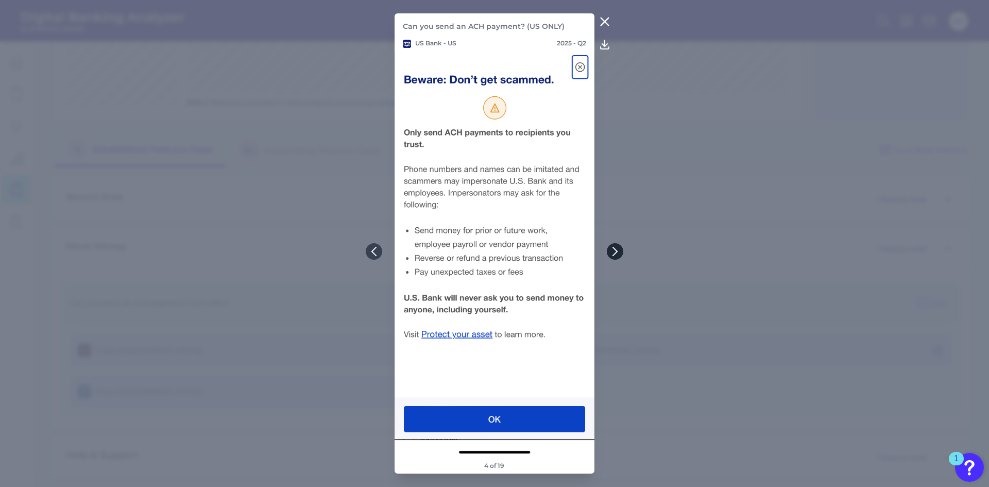
click at [619, 251] on icon at bounding box center [614, 251] width 9 height 9
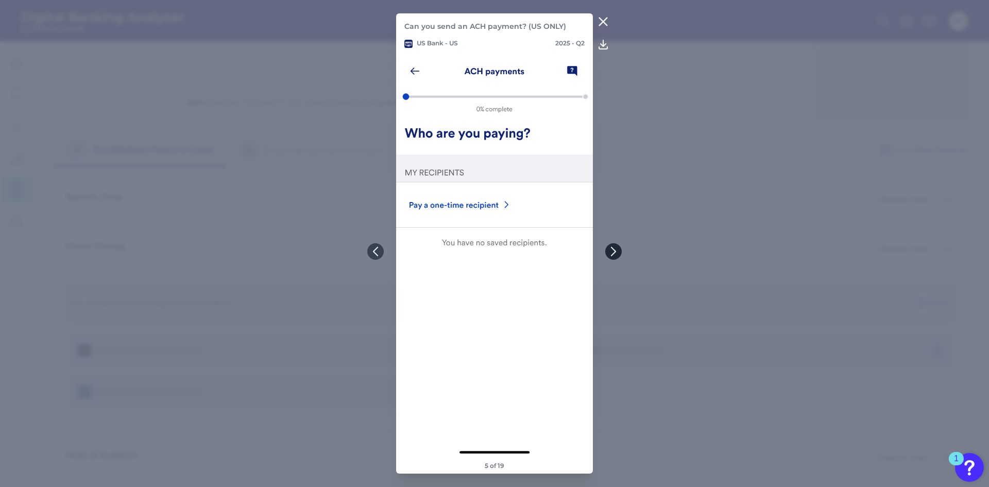
click at [619, 251] on button at bounding box center [613, 251] width 16 height 16
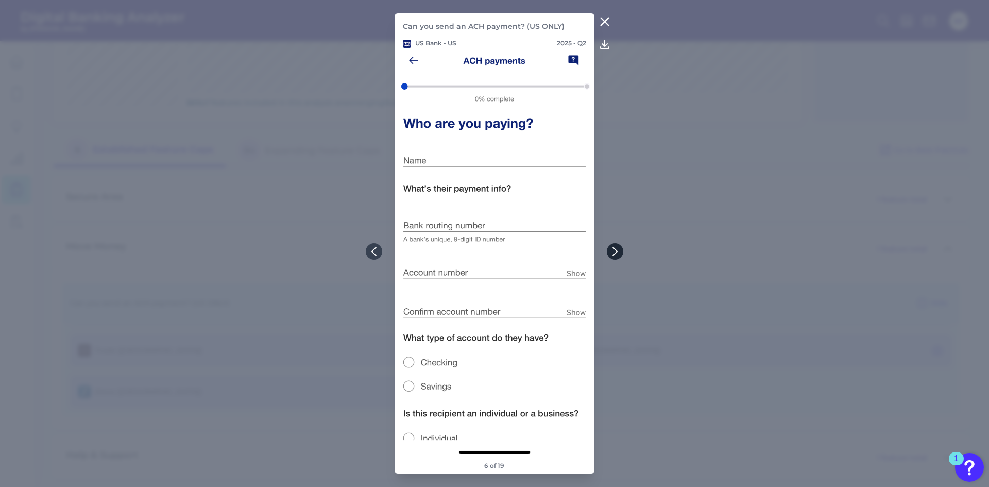
click at [619, 251] on icon at bounding box center [614, 251] width 9 height 9
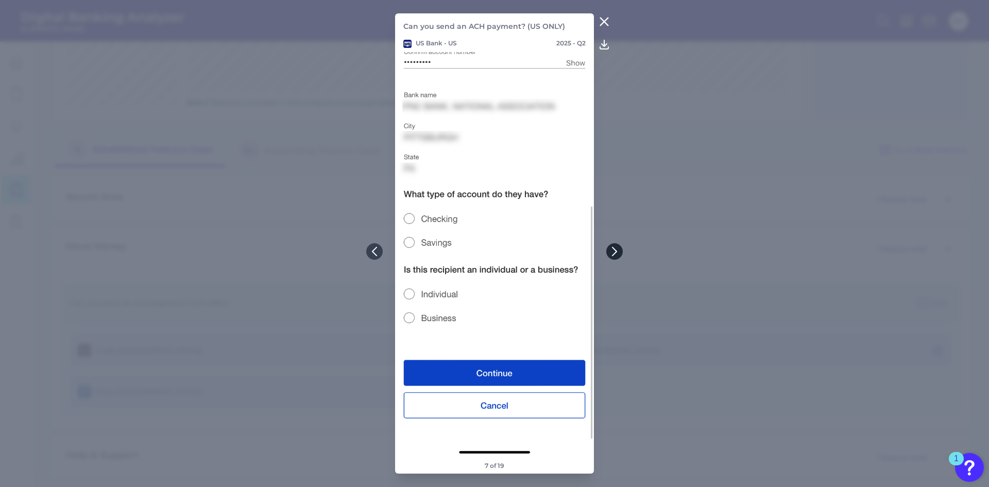
click at [619, 251] on icon at bounding box center [614, 251] width 9 height 9
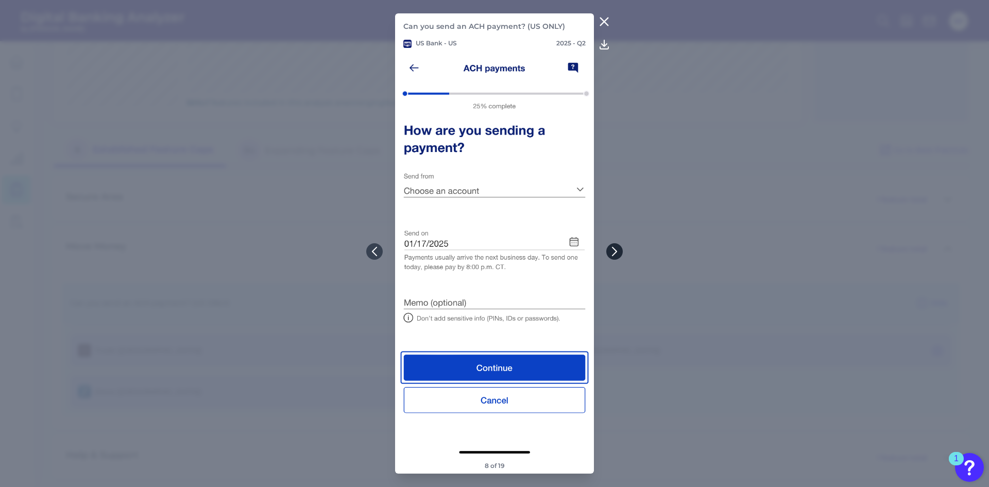
click at [619, 251] on icon at bounding box center [614, 251] width 9 height 9
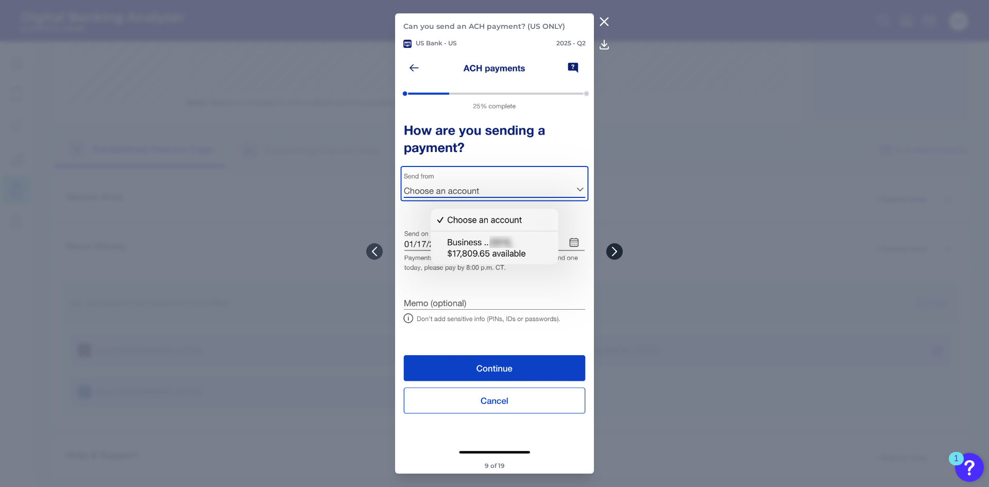
click at [619, 251] on icon at bounding box center [614, 251] width 9 height 9
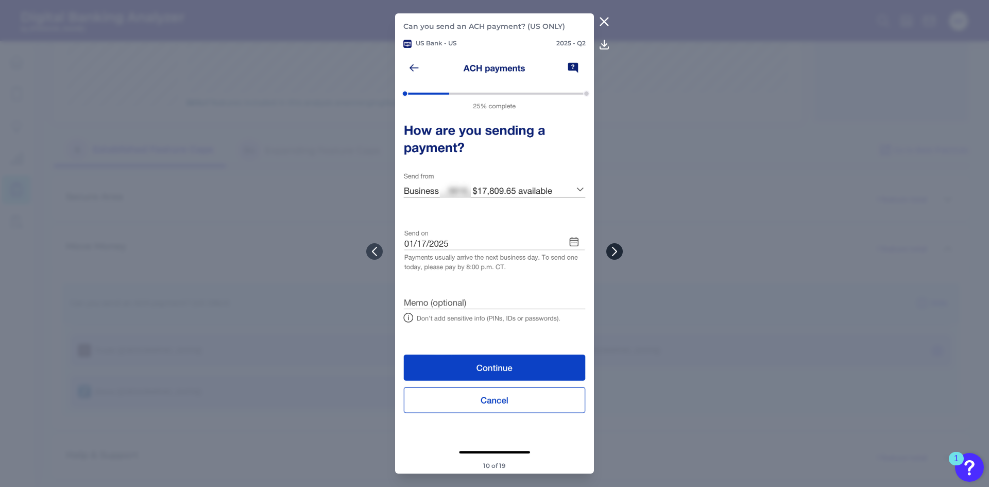
click at [612, 254] on icon at bounding box center [614, 251] width 9 height 9
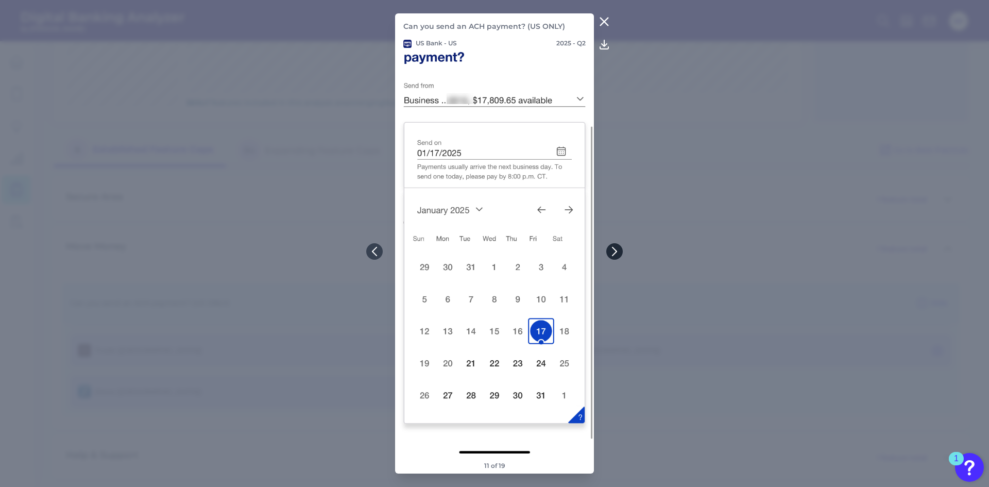
click at [614, 249] on icon at bounding box center [614, 251] width 4 height 8
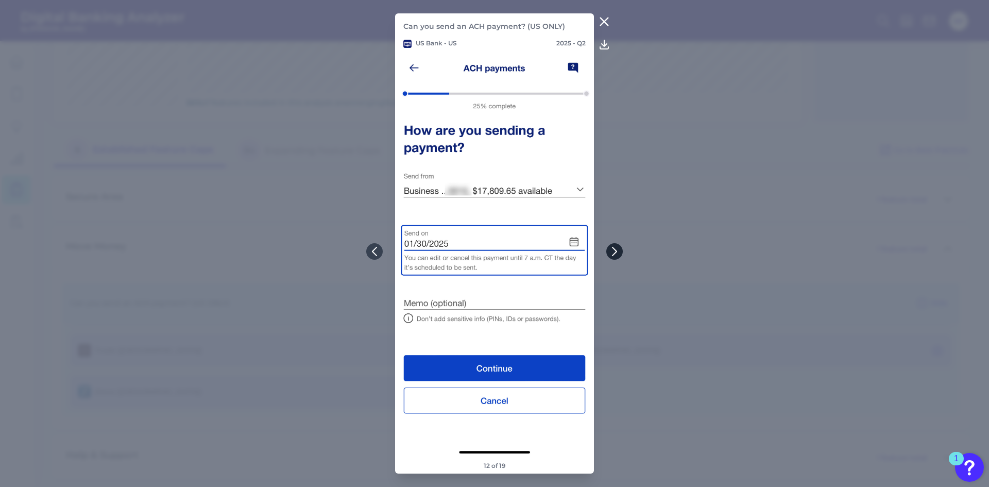
click at [614, 249] on icon at bounding box center [614, 251] width 4 height 8
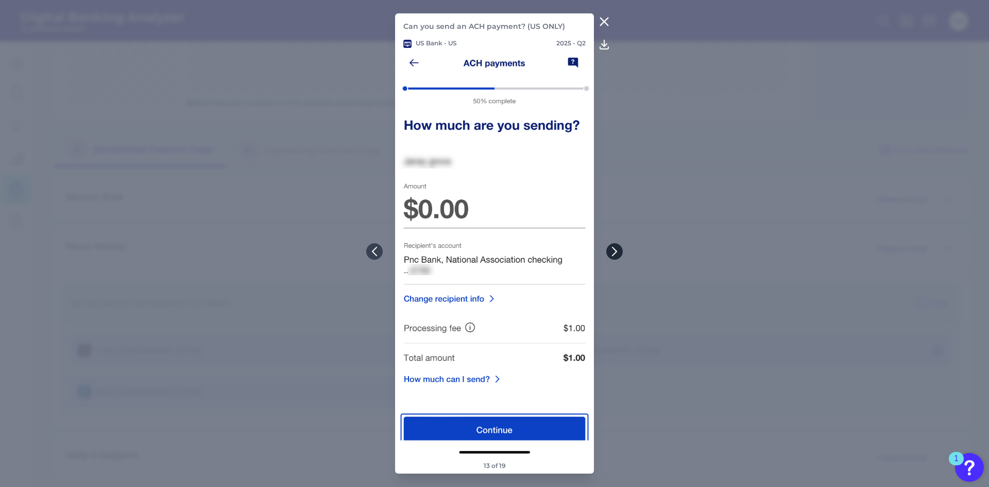
click at [619, 252] on icon at bounding box center [614, 251] width 9 height 9
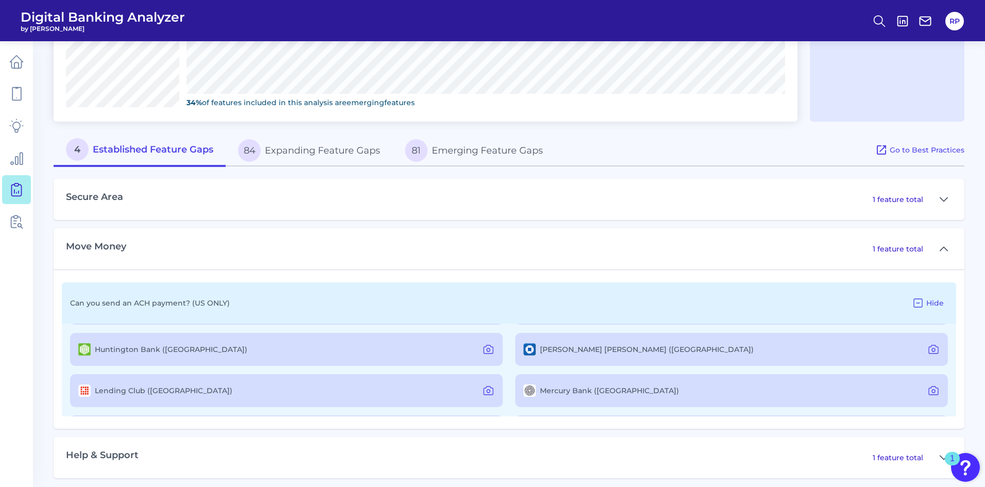
scroll to position [122, 0]
click at [655, 301] on icon at bounding box center [933, 350] width 12 height 12
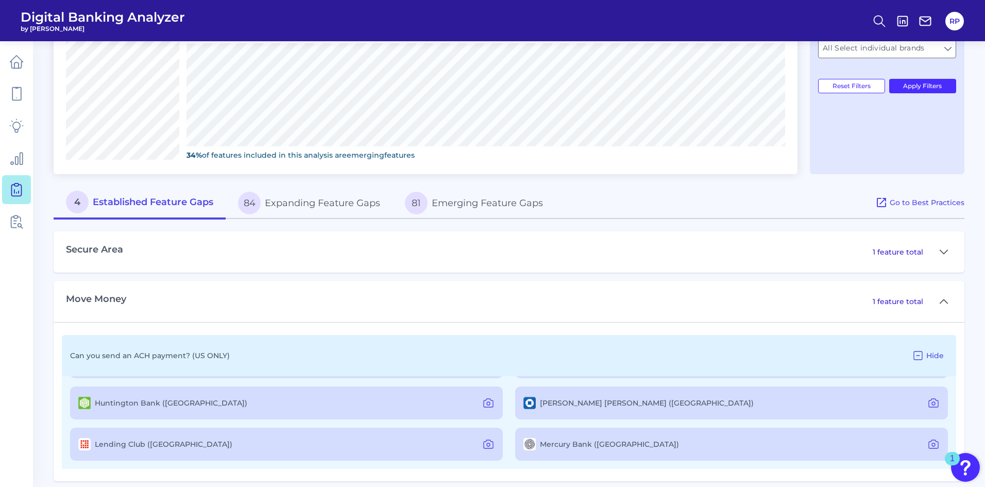
scroll to position [345, 0]
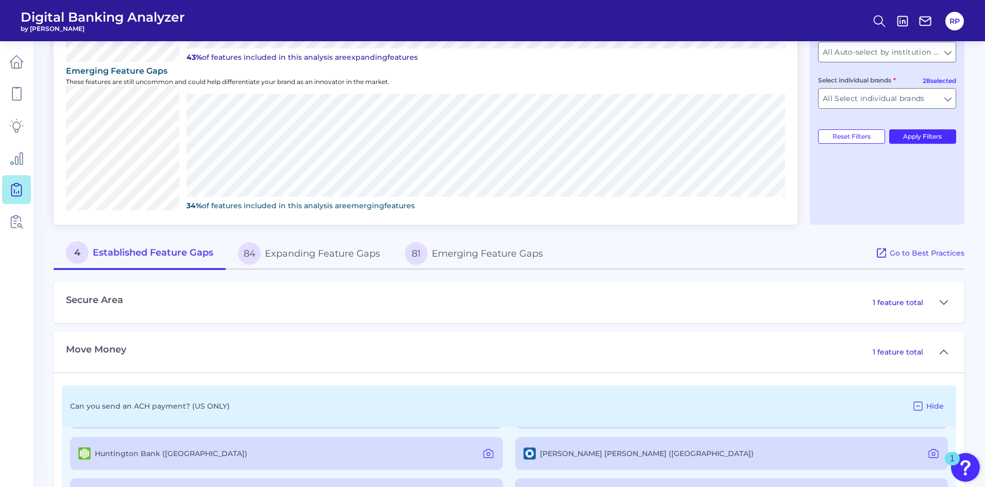
click at [321, 250] on button "84 Expanding Feature Gaps" at bounding box center [309, 253] width 167 height 33
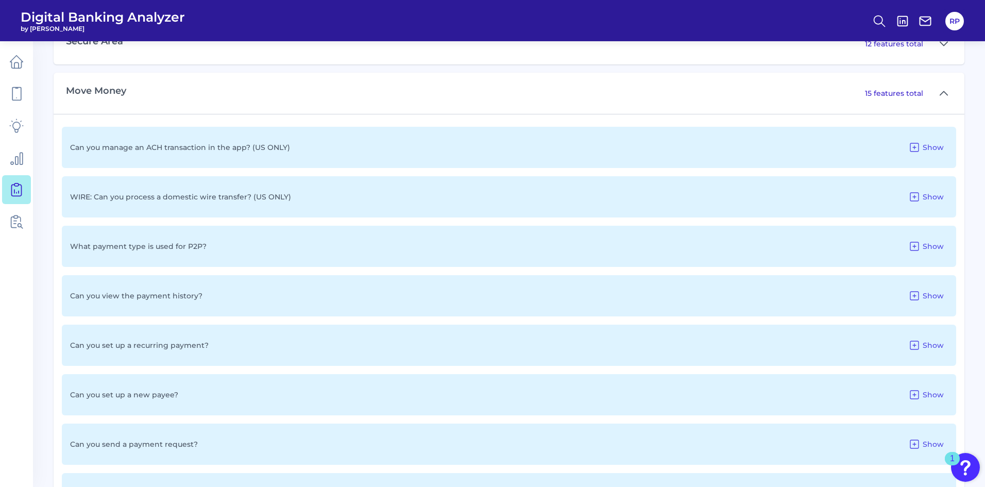
scroll to position [654, 0]
click at [655, 199] on span "Show" at bounding box center [932, 195] width 21 height 9
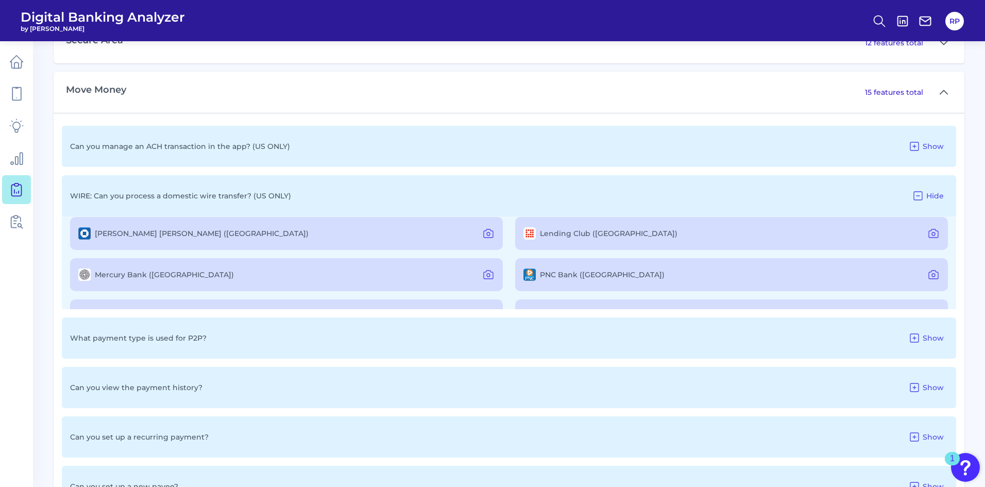
scroll to position [155, 0]
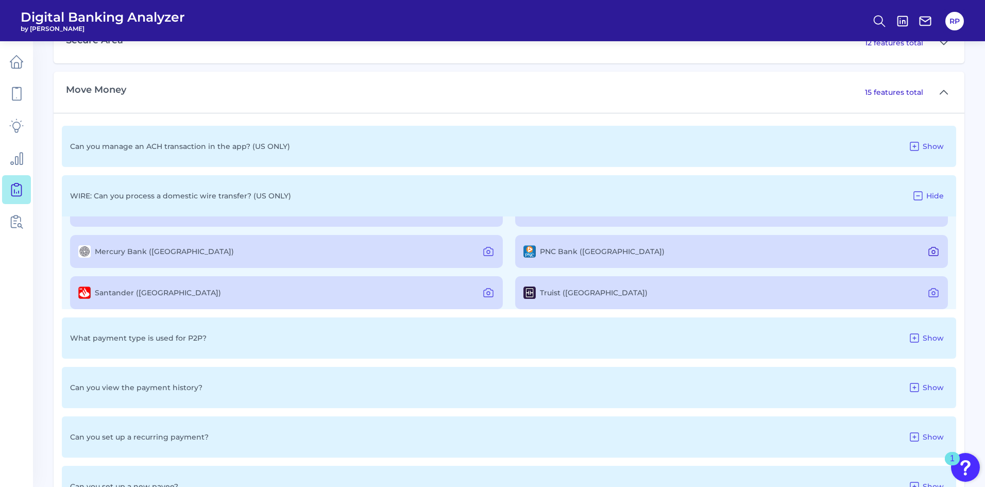
drag, startPoint x: 929, startPoint y: 251, endPoint x: 923, endPoint y: 255, distance: 7.4
click at [655, 251] on icon at bounding box center [933, 251] width 12 height 12
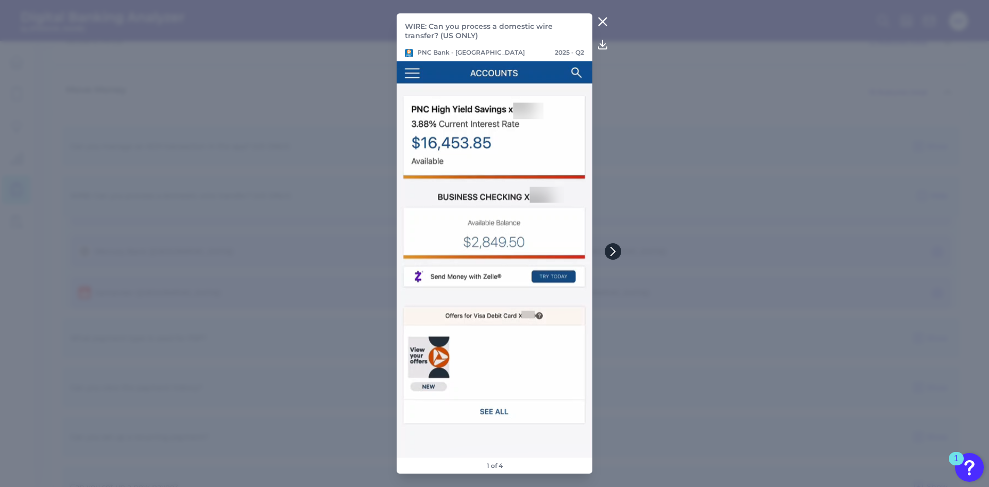
click at [619, 251] on button at bounding box center [613, 251] width 16 height 16
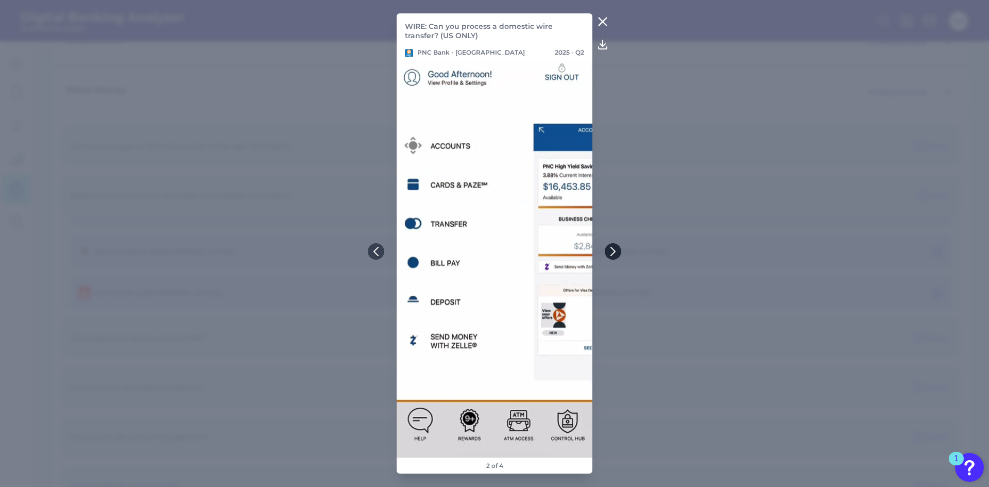
click at [618, 251] on button at bounding box center [613, 251] width 16 height 16
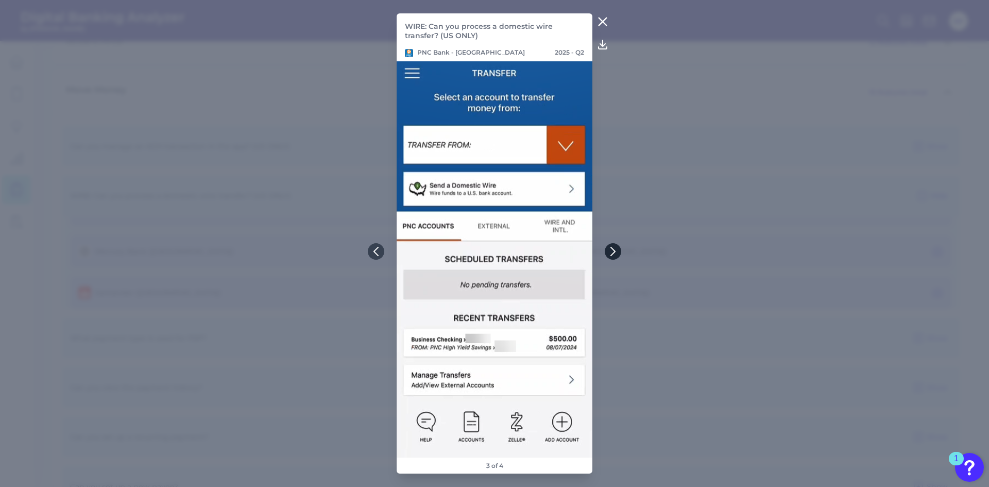
click at [618, 251] on button at bounding box center [613, 251] width 16 height 16
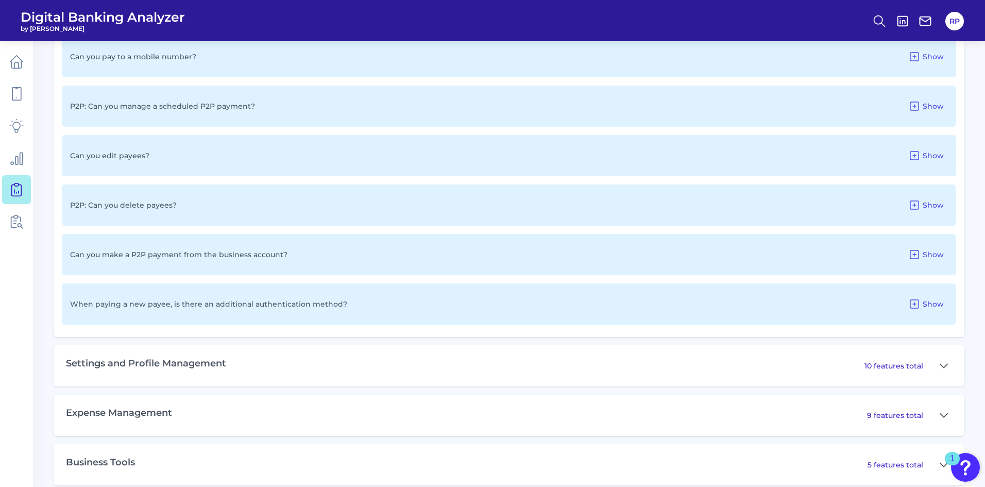
scroll to position [1323, 0]
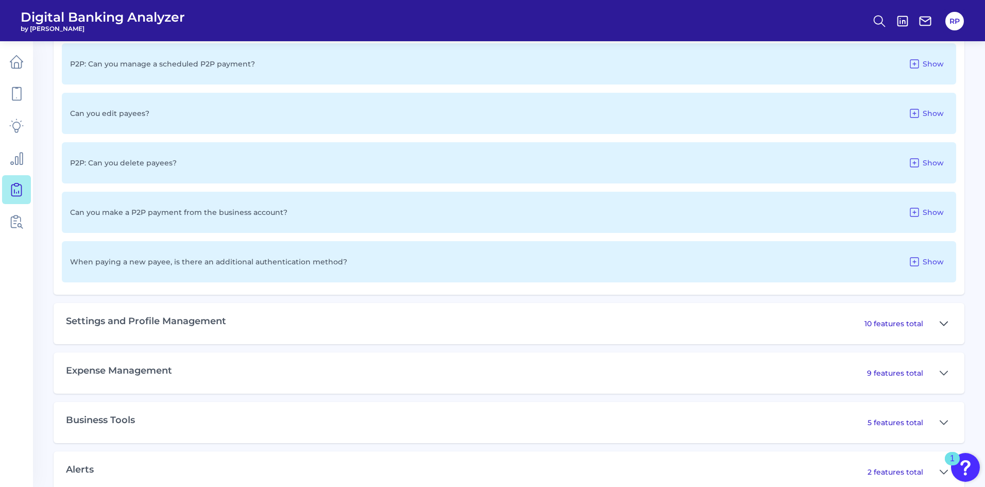
click at [655, 301] on icon at bounding box center [943, 323] width 7 height 4
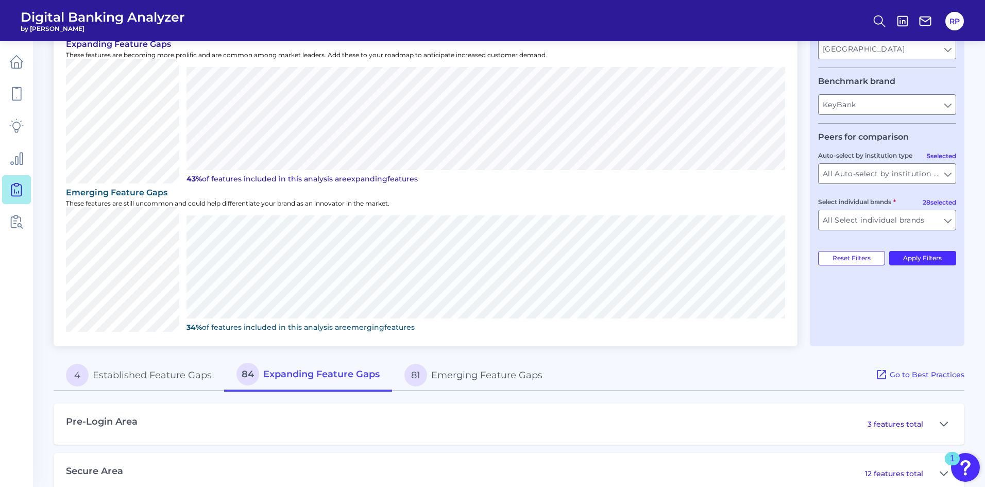
scroll to position [242, 0]
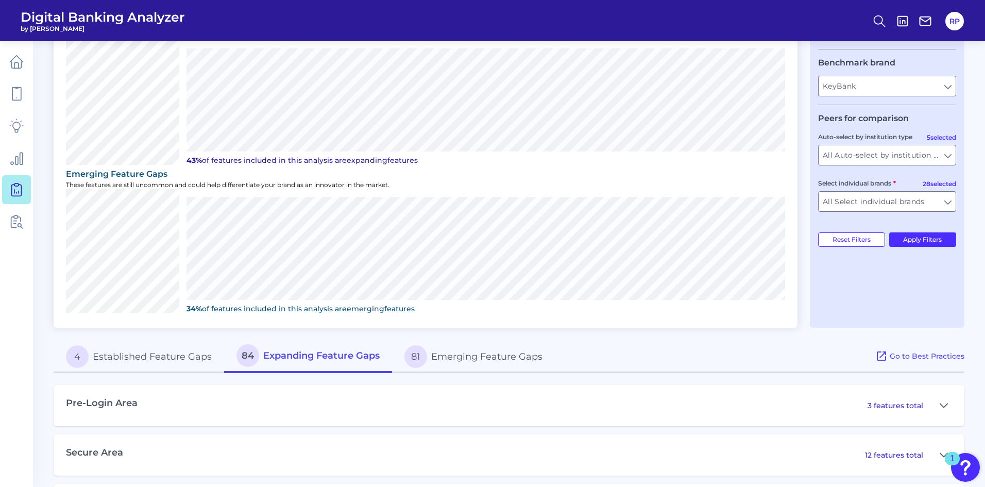
click at [512, 301] on button "81 Emerging Feature Gaps" at bounding box center [473, 356] width 163 height 33
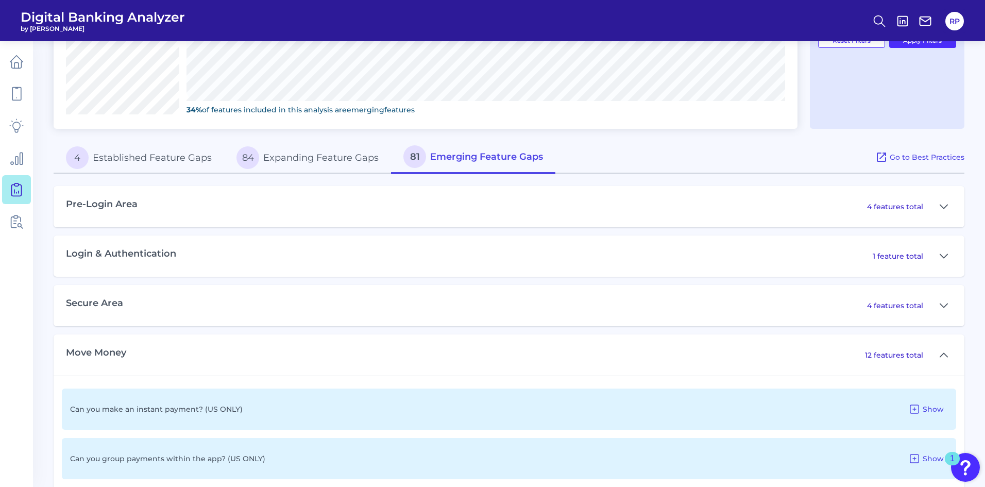
scroll to position [499, 0]
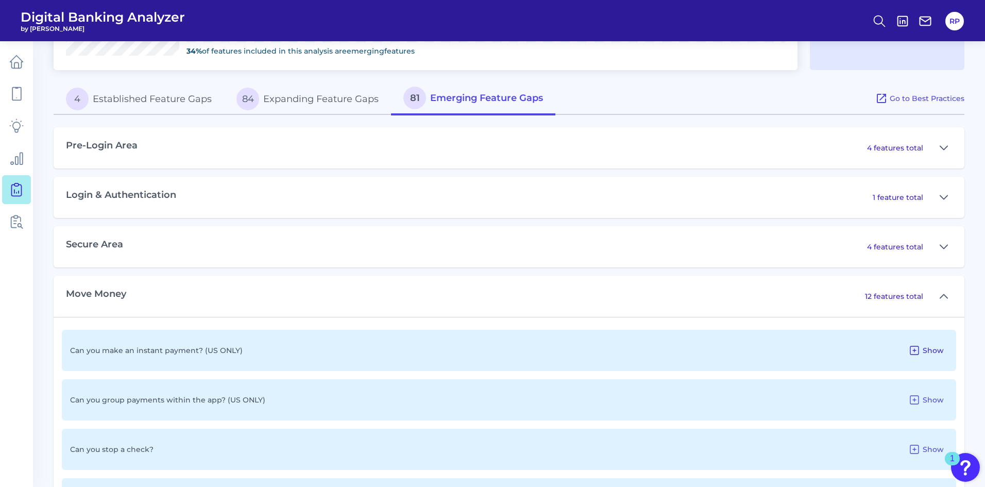
click at [655, 301] on span "Show" at bounding box center [932, 350] width 21 height 9
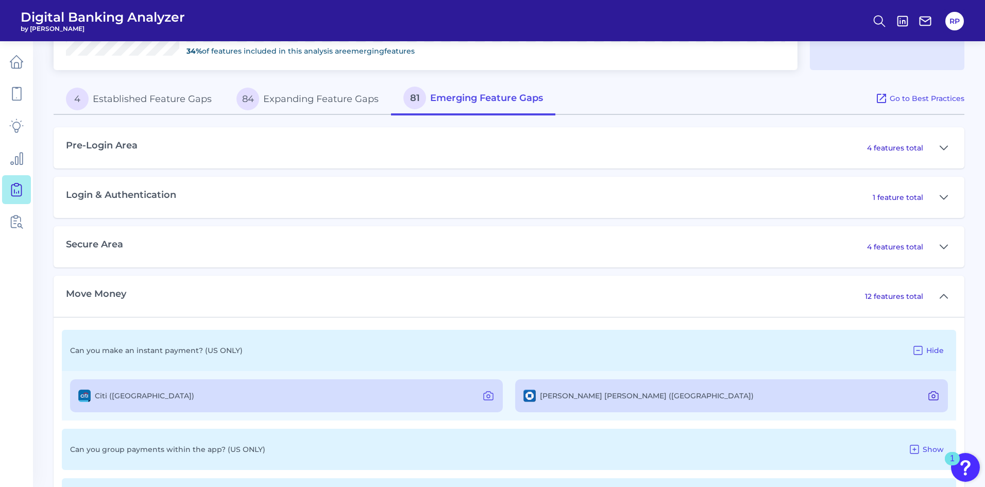
click at [655, 301] on icon at bounding box center [933, 395] width 12 height 12
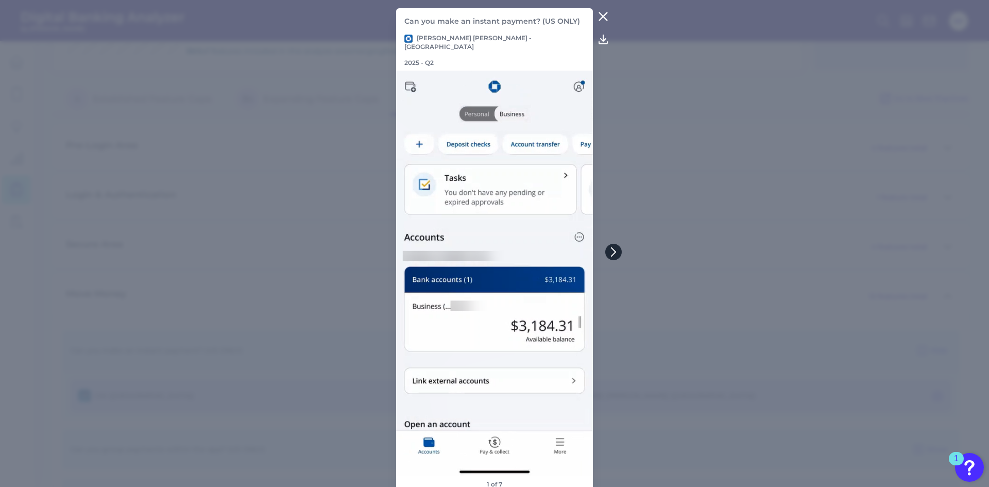
click at [613, 255] on icon at bounding box center [613, 251] width 9 height 9
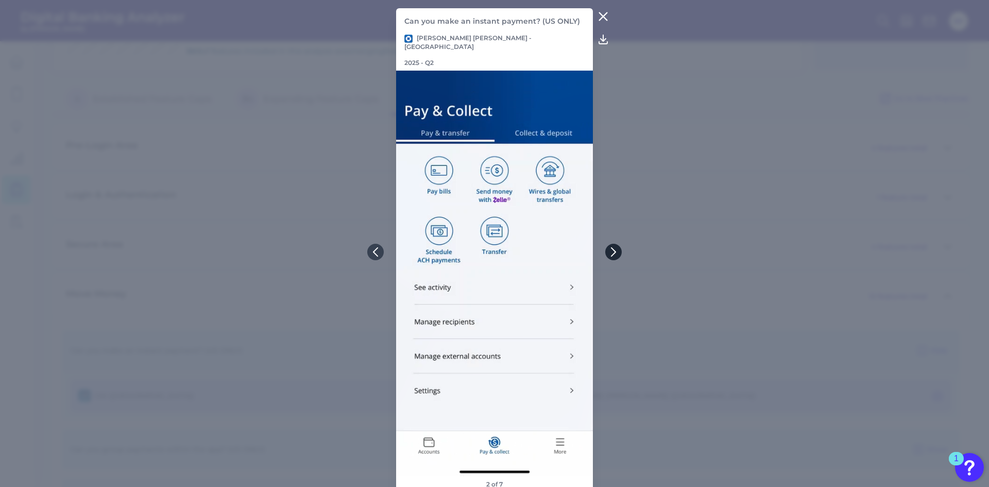
click at [615, 255] on icon at bounding box center [613, 251] width 9 height 9
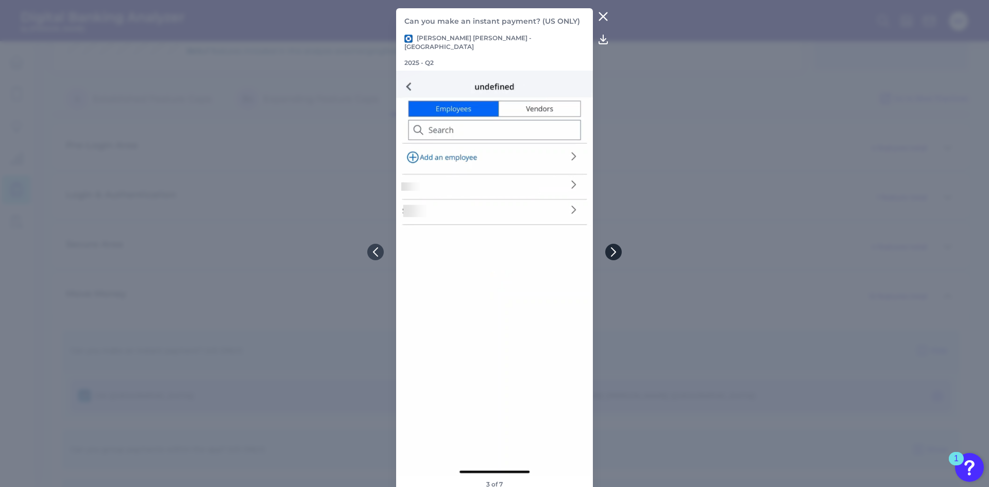
click at [615, 255] on icon at bounding box center [613, 251] width 9 height 9
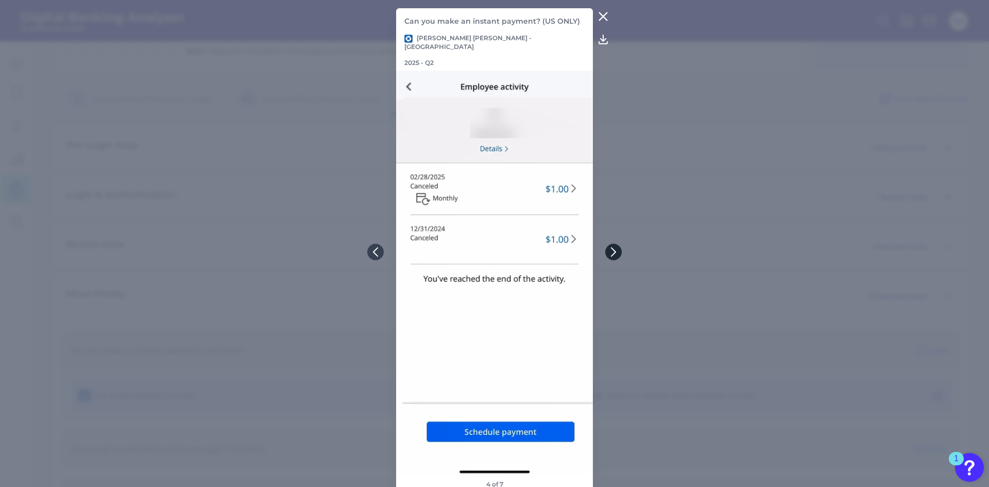
click at [615, 255] on icon at bounding box center [613, 251] width 9 height 9
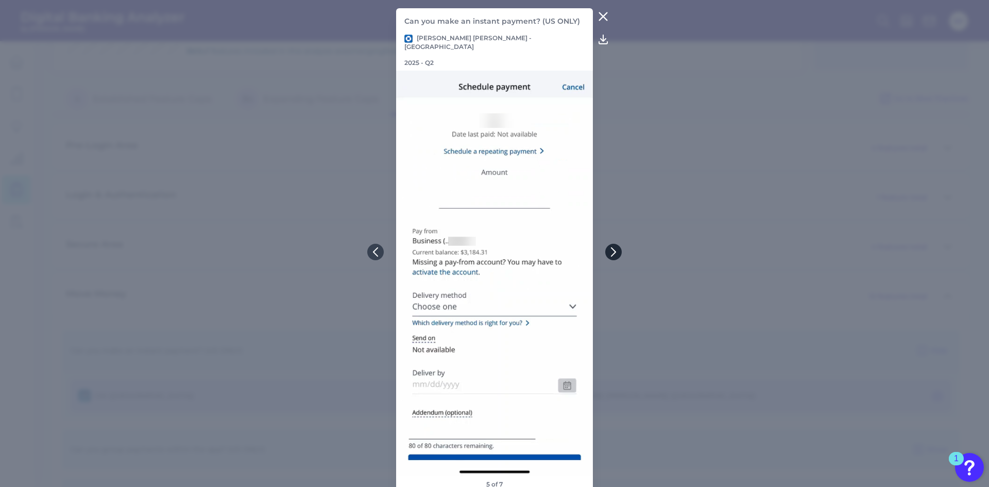
click at [615, 255] on icon at bounding box center [613, 251] width 9 height 9
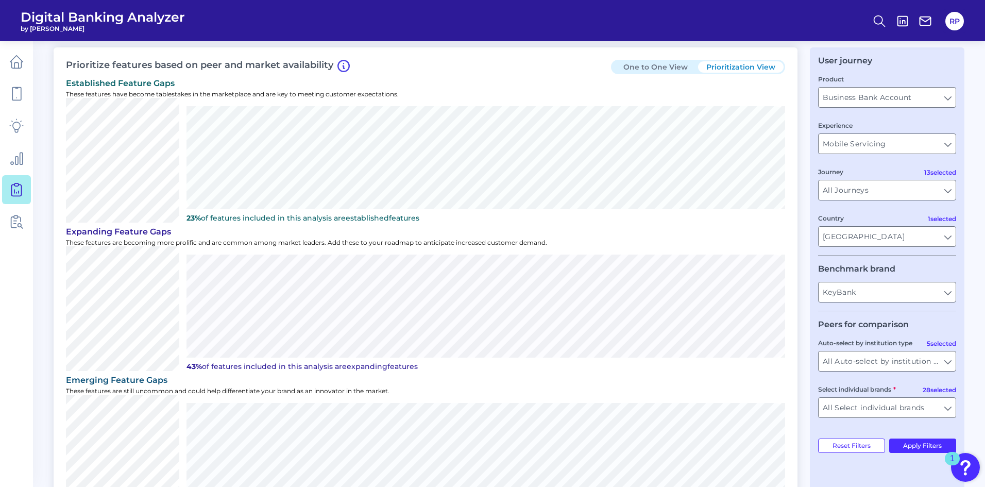
scroll to position [0, 0]
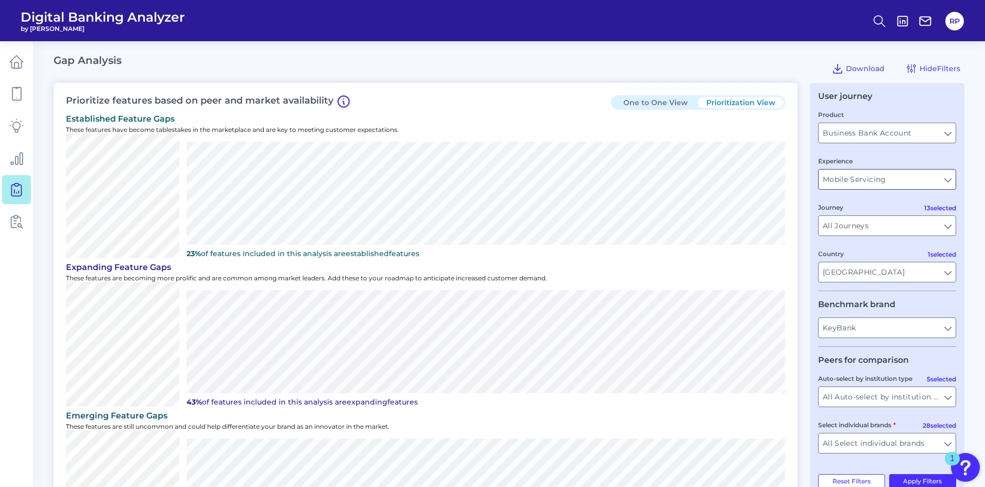
click at [655, 173] on input "Mobile Servicing" at bounding box center [886, 179] width 137 height 20
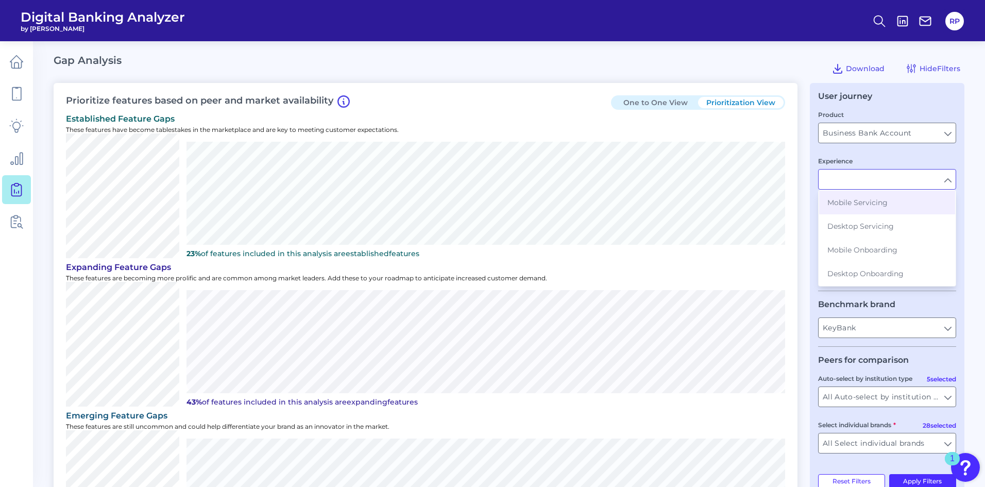
click at [655, 265] on button "Desktop Onboarding" at bounding box center [887, 274] width 136 height 24
type input "Desktop Onboarding"
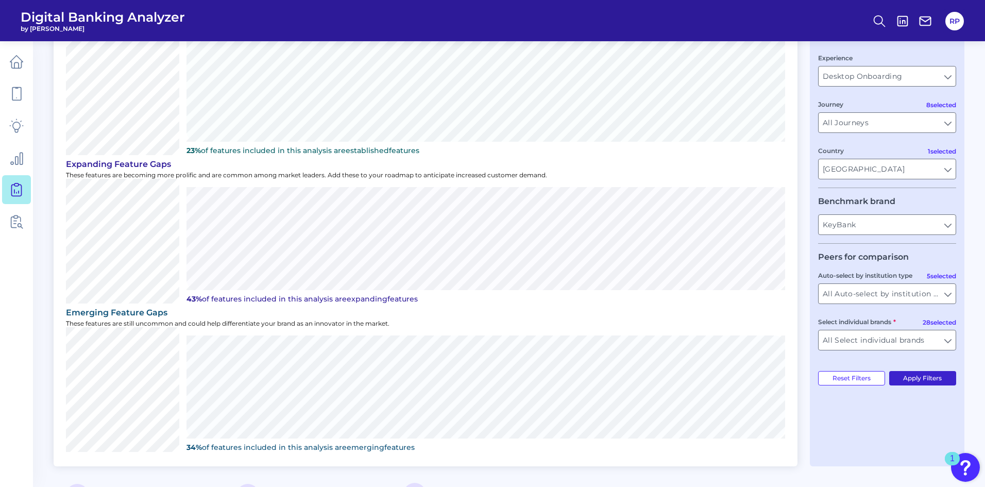
click at [655, 301] on button "Apply Filters" at bounding box center [922, 378] width 67 height 14
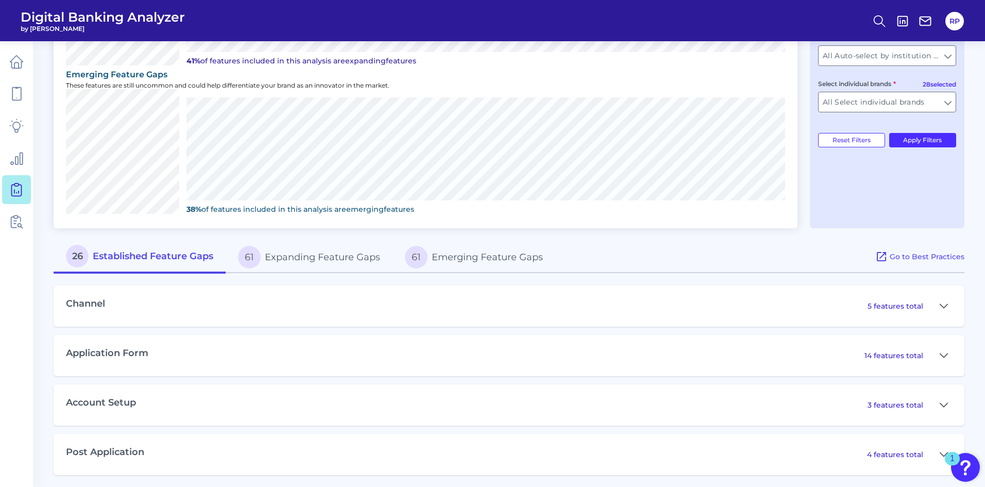
scroll to position [345, 0]
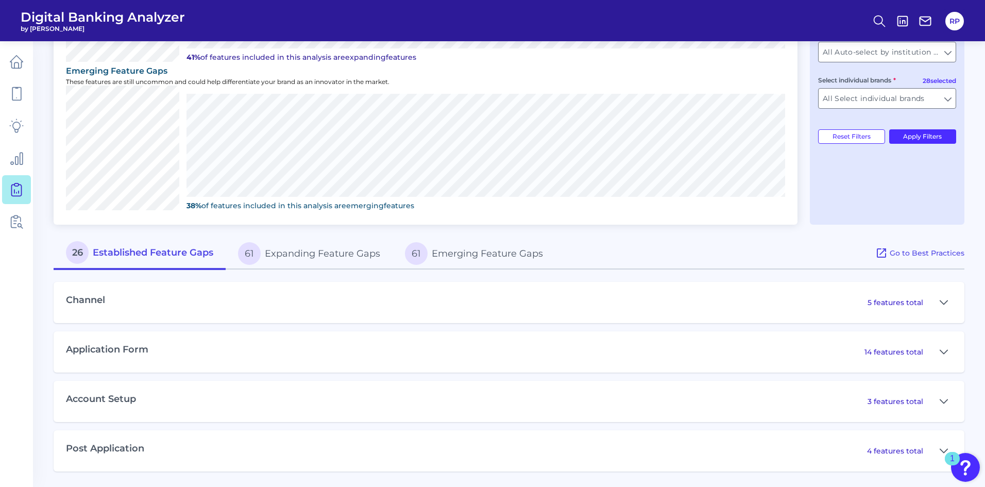
click at [328, 266] on button "61 Expanding Feature Gaps" at bounding box center [309, 253] width 167 height 33
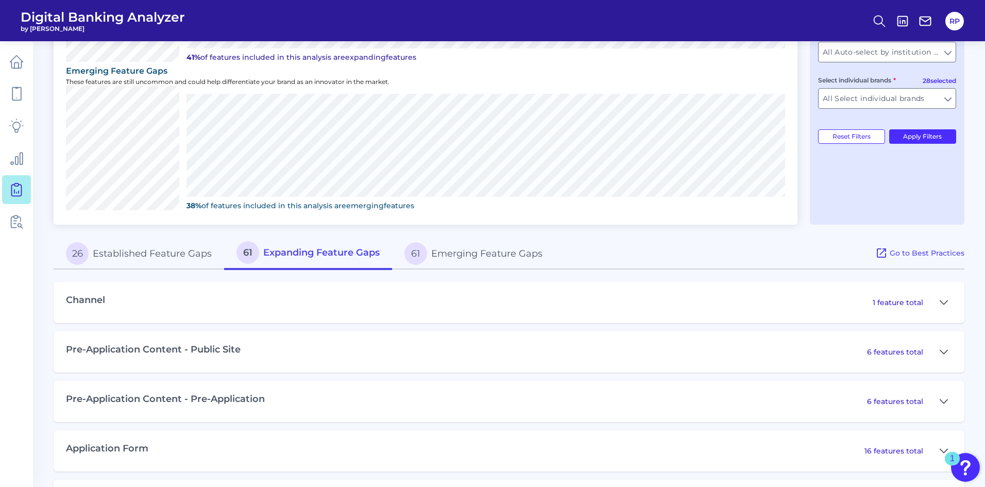
click at [458, 258] on button "61 Emerging Feature Gaps" at bounding box center [473, 253] width 163 height 33
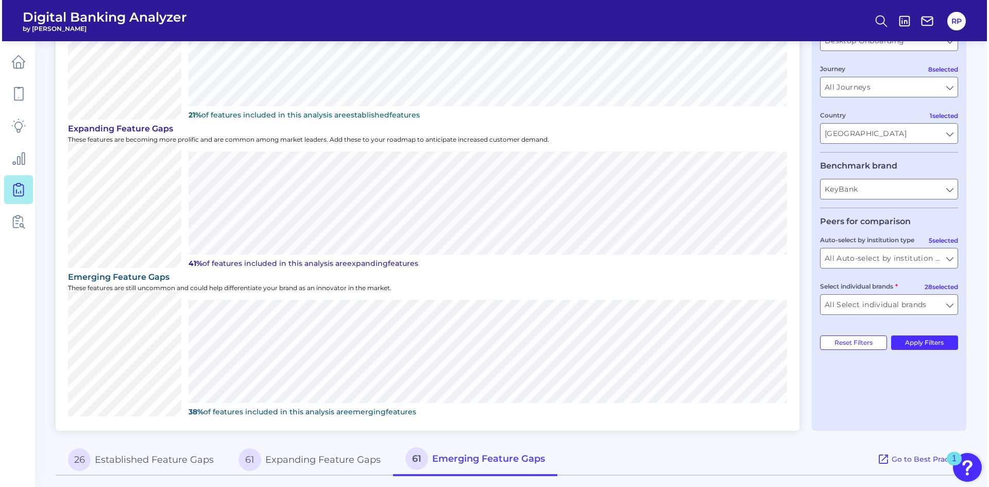
scroll to position [0, 0]
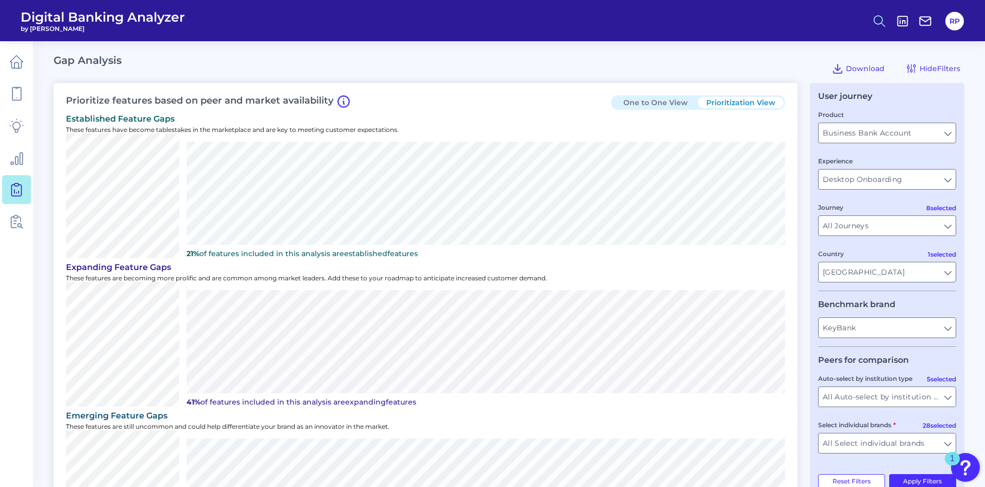
click at [655, 25] on icon at bounding box center [879, 21] width 14 height 14
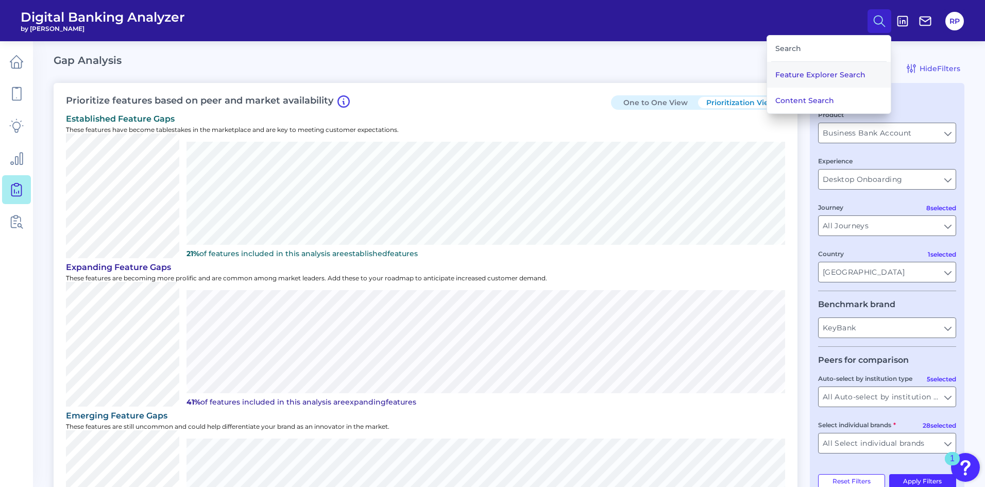
click at [655, 79] on button "Feature Explorer Search" at bounding box center [829, 75] width 124 height 26
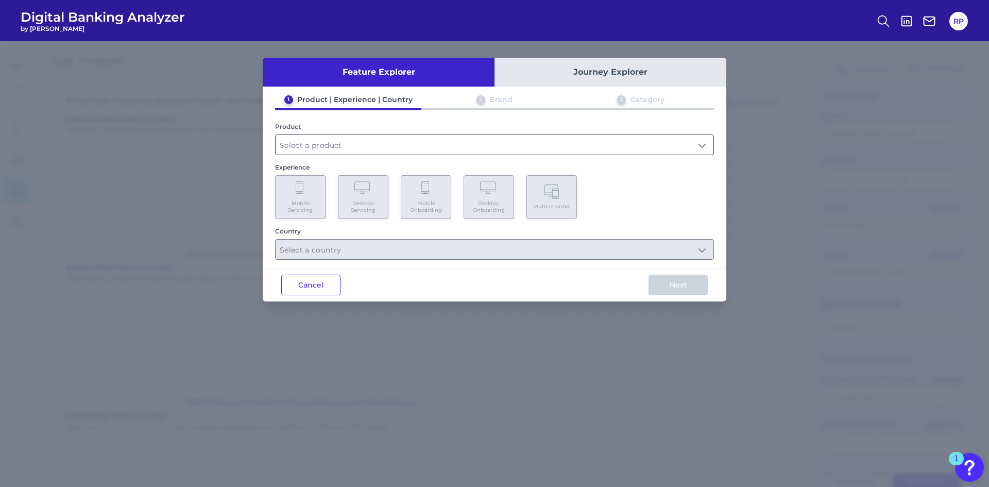
click at [436, 149] on input "text" at bounding box center [495, 145] width 438 height 20
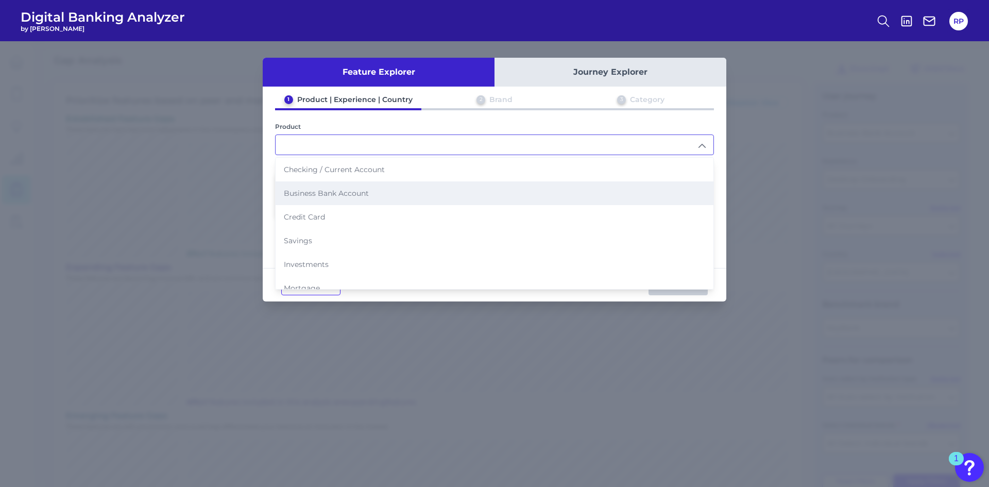
click at [351, 194] on span "Business Bank Account" at bounding box center [326, 192] width 85 height 9
type input "Business Bank Account"
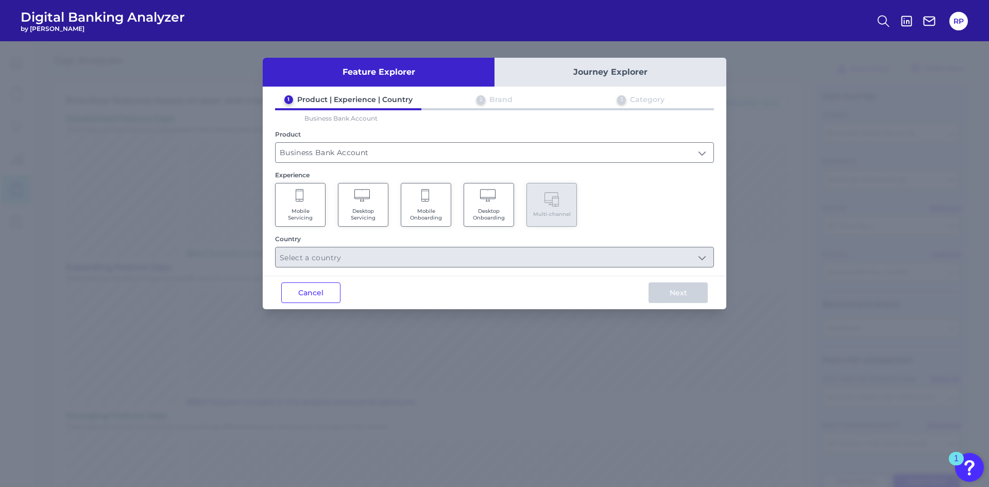
click at [486, 213] on span "Desktop Onboarding" at bounding box center [488, 214] width 39 height 13
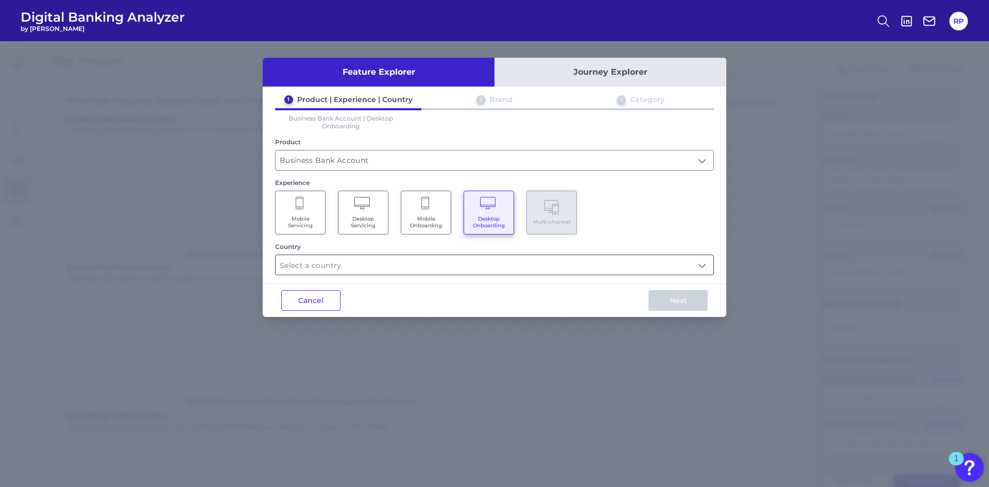
click at [522, 262] on input "text" at bounding box center [495, 265] width 438 height 20
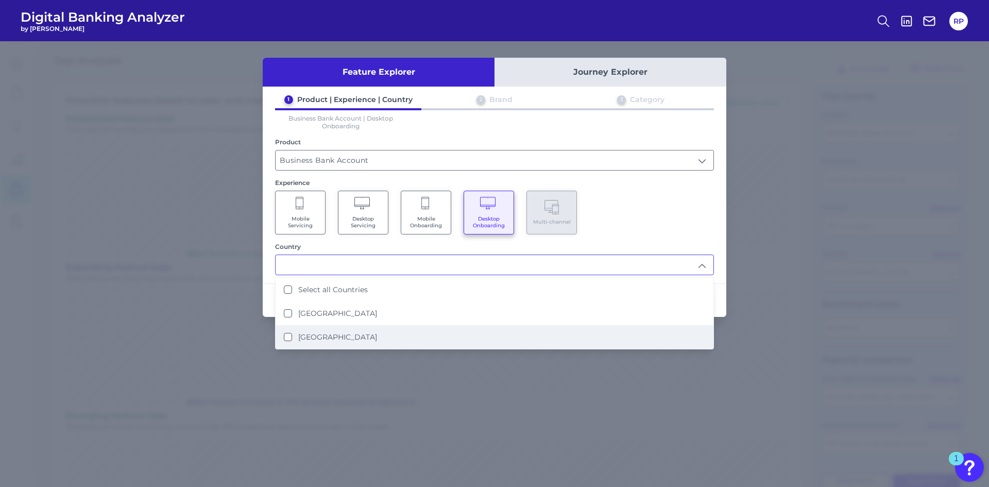
click at [344, 301] on label "[GEOGRAPHIC_DATA]" at bounding box center [337, 336] width 79 height 9
type input "[GEOGRAPHIC_DATA]"
click at [655, 232] on div "Mobile Servicing Desktop Servicing Mobile Onboarding Desktop Onboarding Multi-c…" at bounding box center [494, 213] width 439 height 44
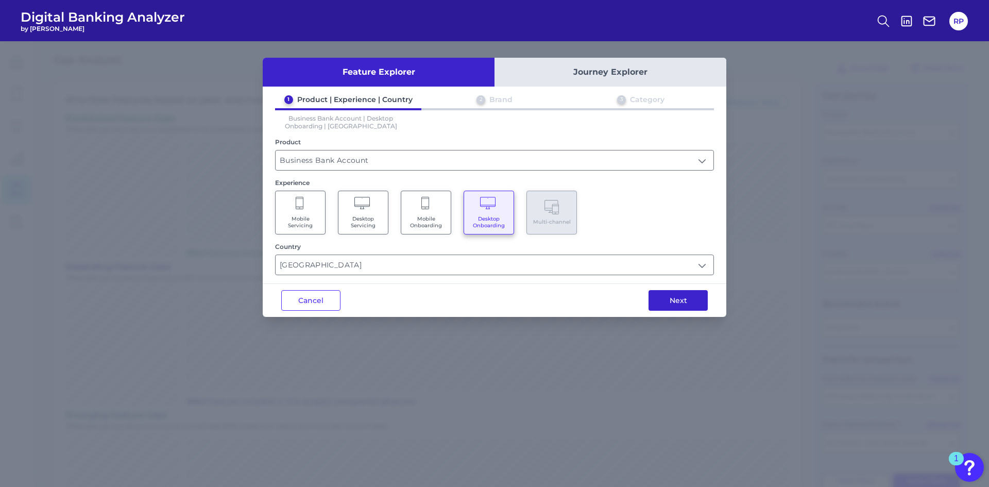
click at [655, 301] on button "Next" at bounding box center [677, 300] width 59 height 21
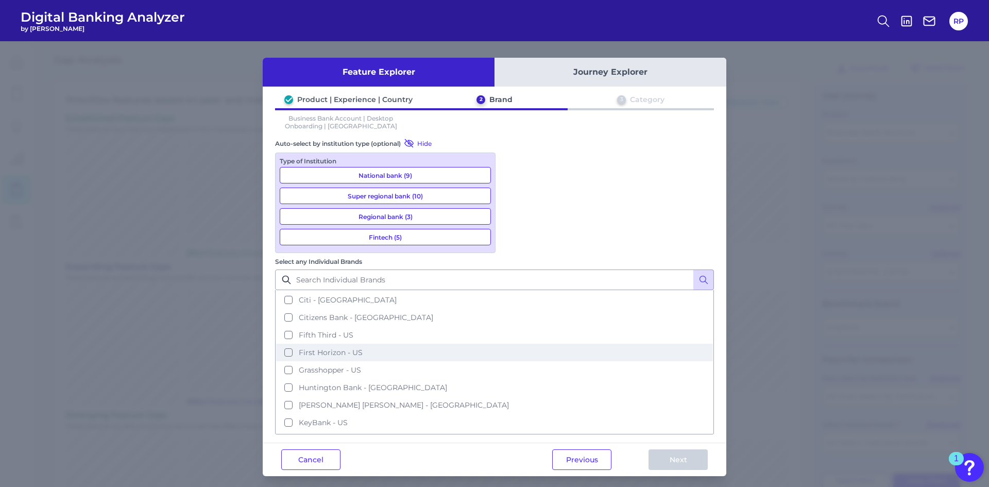
scroll to position [0, 0]
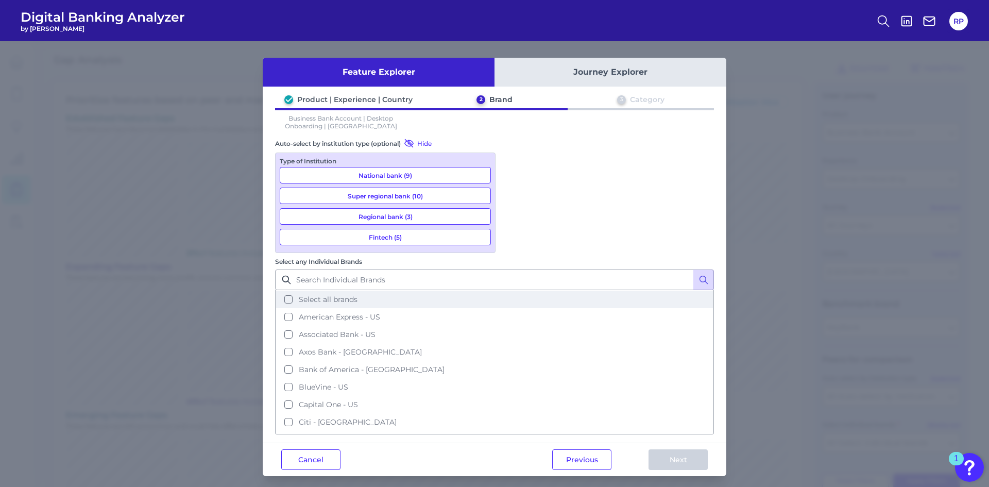
click at [547, 290] on button "Select all brands" at bounding box center [494, 299] width 437 height 18
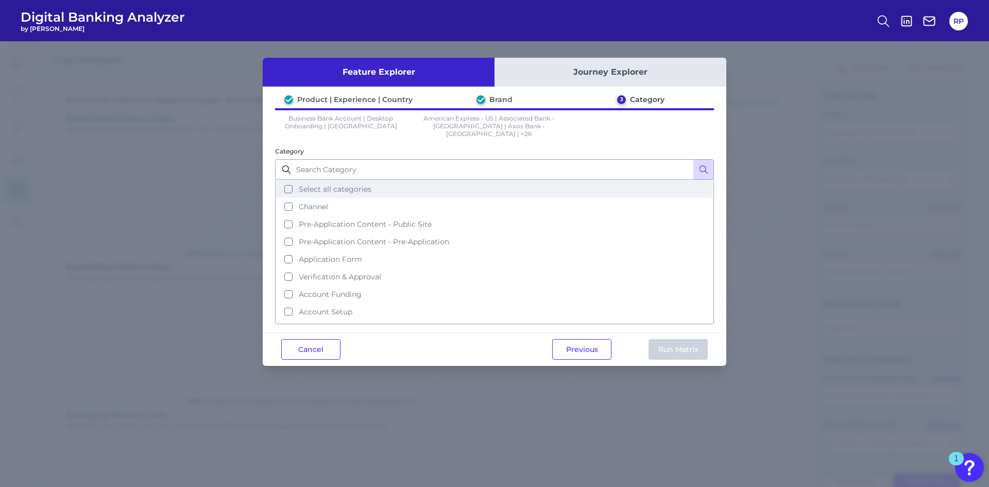
click at [311, 185] on span "Select all categories" at bounding box center [335, 188] width 73 height 9
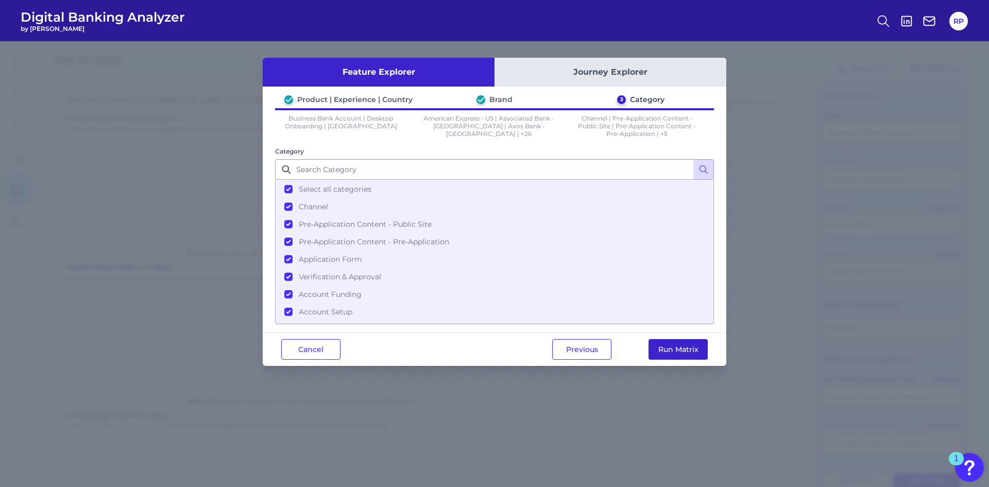
click at [655, 301] on button "Run Matrix" at bounding box center [677, 349] width 59 height 21
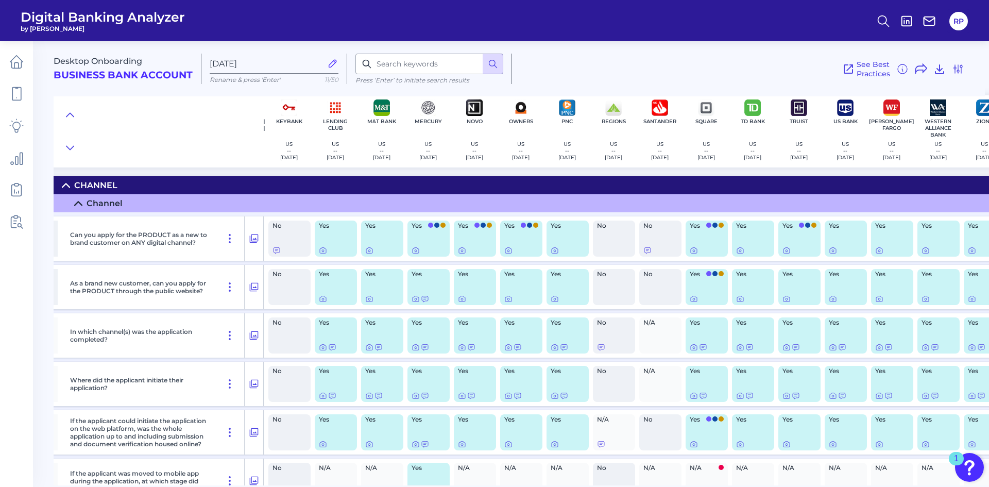
scroll to position [0, 628]
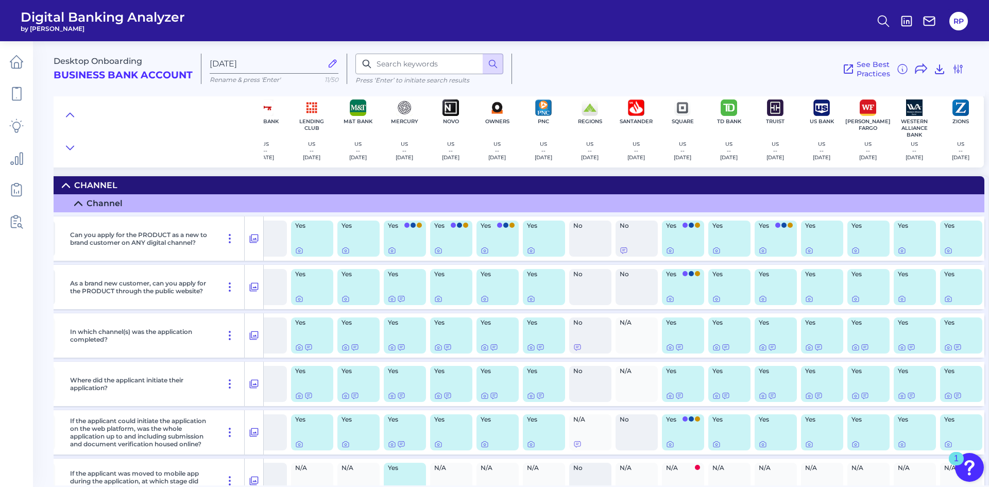
click at [655, 301] on main "Desktop Onboarding Business Bank Account [DATE][FINANCIAL_ID] Rename & press 'E…" at bounding box center [494, 243] width 989 height 487
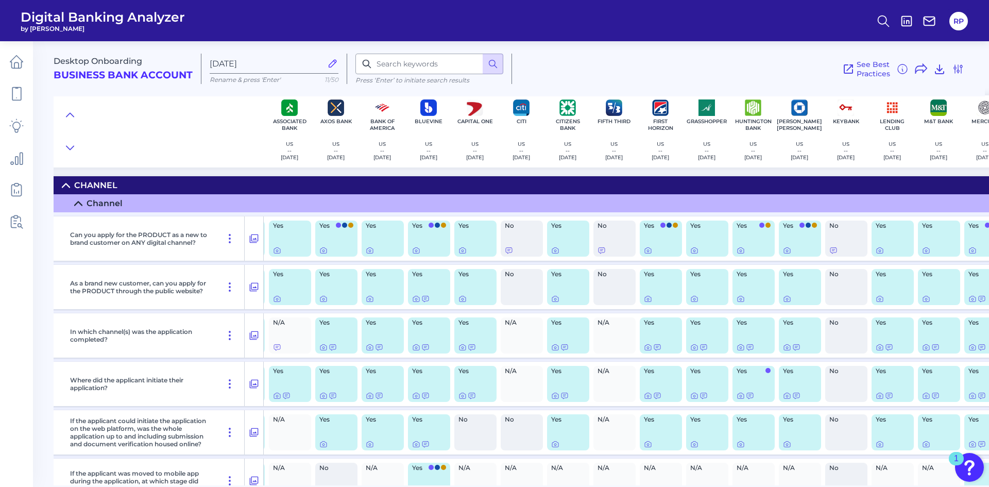
scroll to position [0, 41]
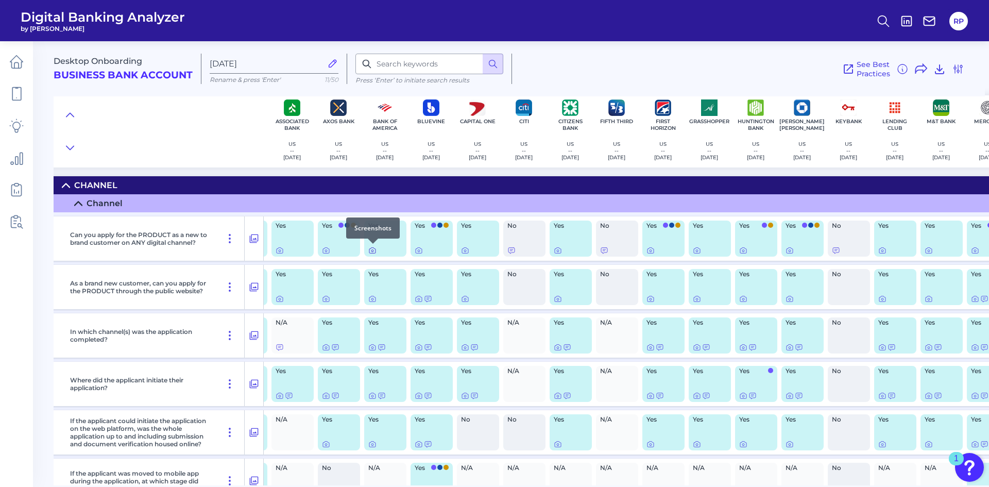
click at [375, 252] on icon at bounding box center [372, 250] width 8 height 8
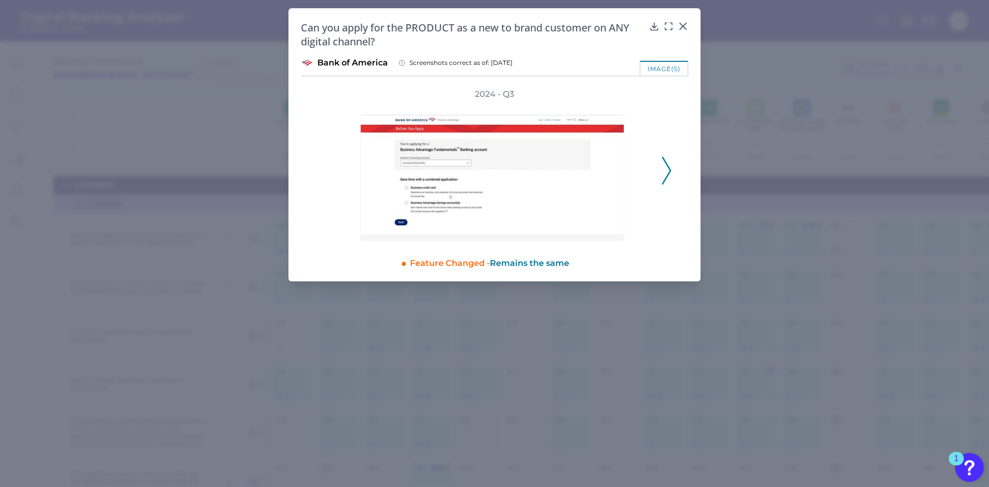
click at [655, 175] on icon at bounding box center [666, 171] width 9 height 28
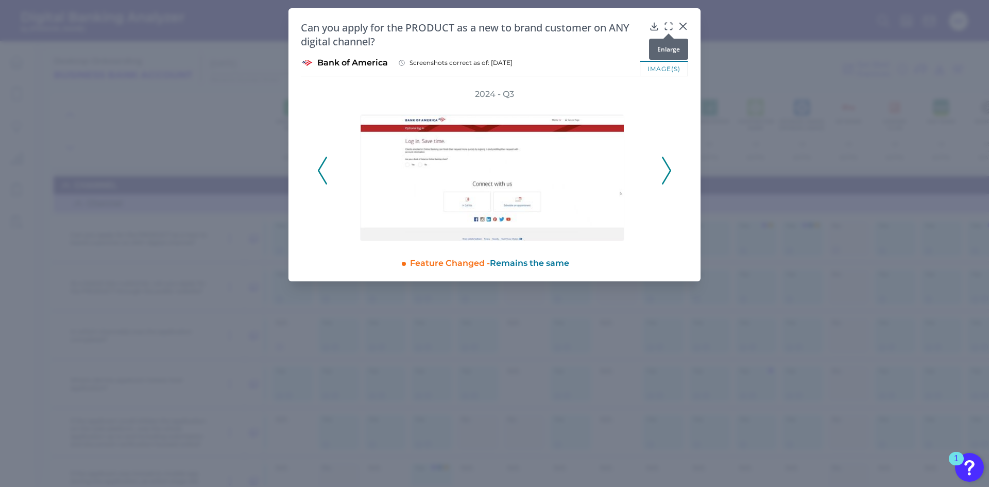
click at [655, 22] on icon at bounding box center [668, 26] width 10 height 10
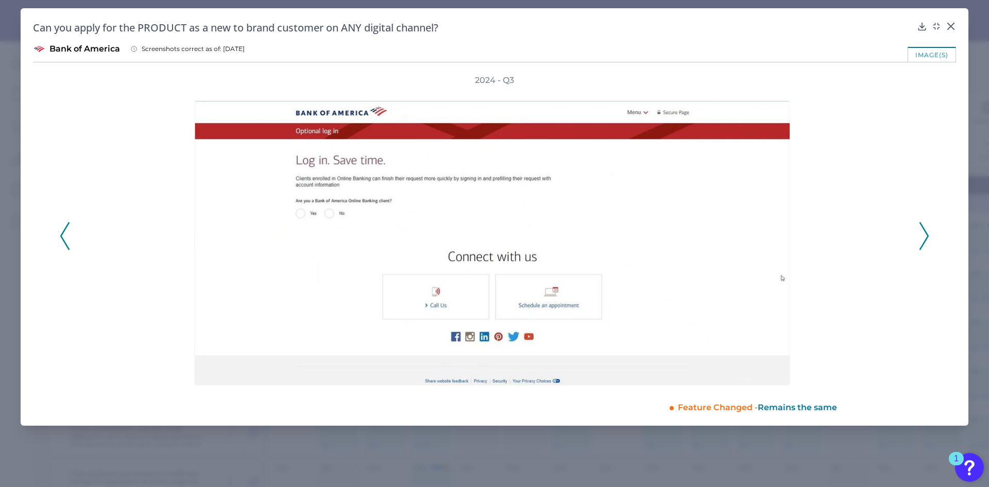
click at [655, 234] on icon at bounding box center [923, 236] width 9 height 28
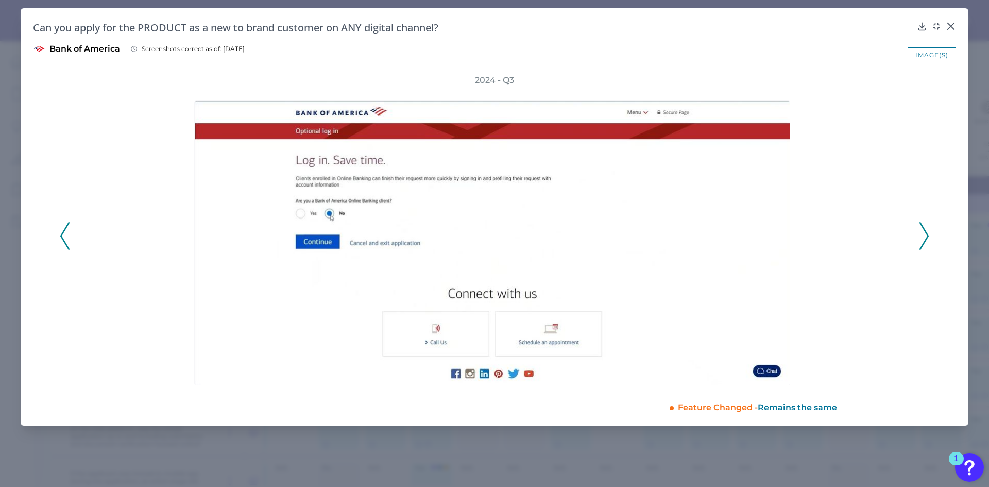
click at [655, 240] on icon at bounding box center [923, 236] width 9 height 28
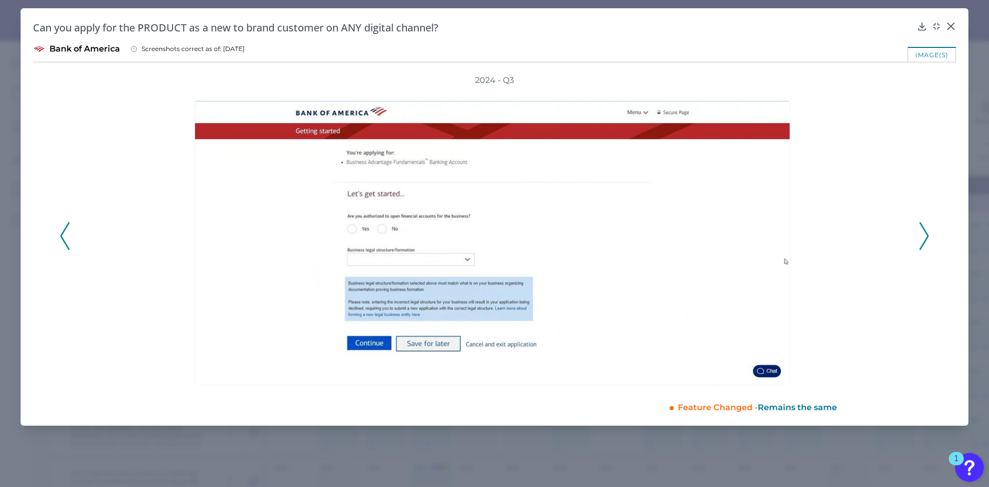
click at [655, 240] on icon at bounding box center [923, 236] width 9 height 28
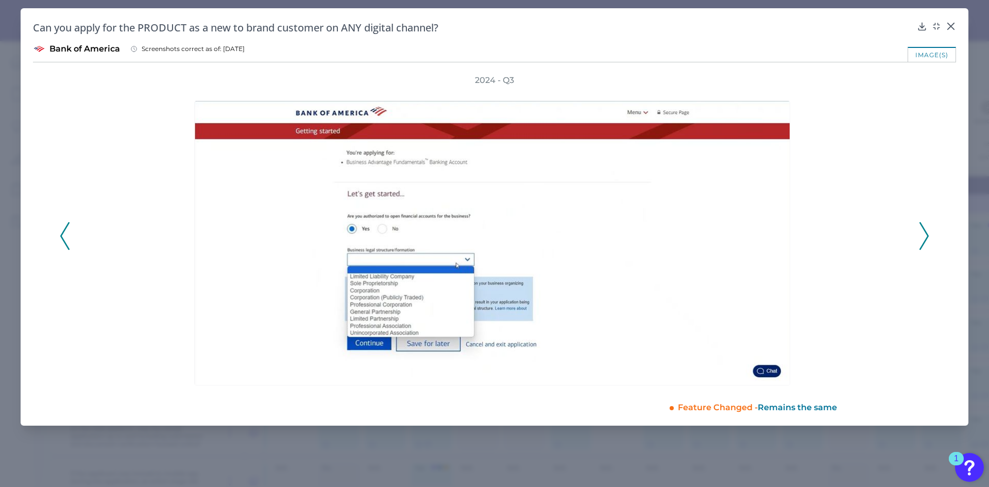
click at [655, 240] on icon at bounding box center [923, 236] width 9 height 28
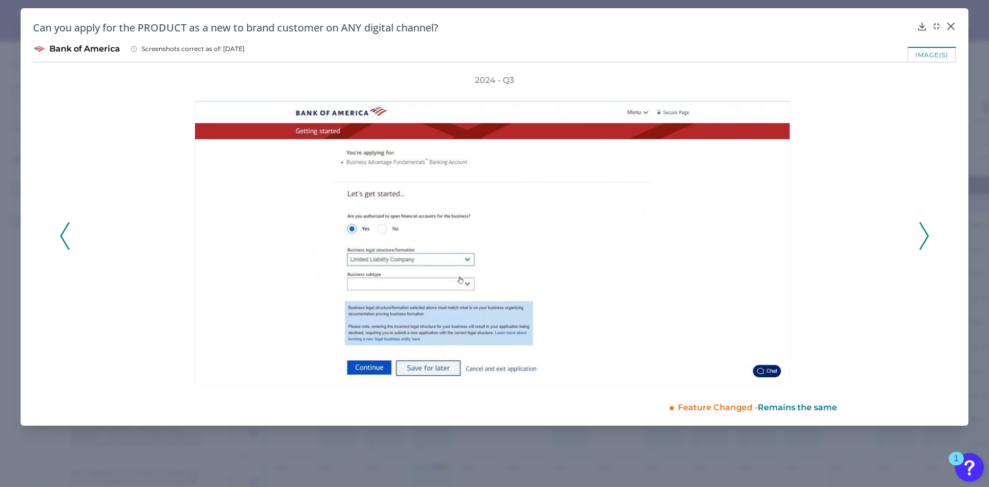
click at [655, 240] on icon at bounding box center [923, 236] width 9 height 28
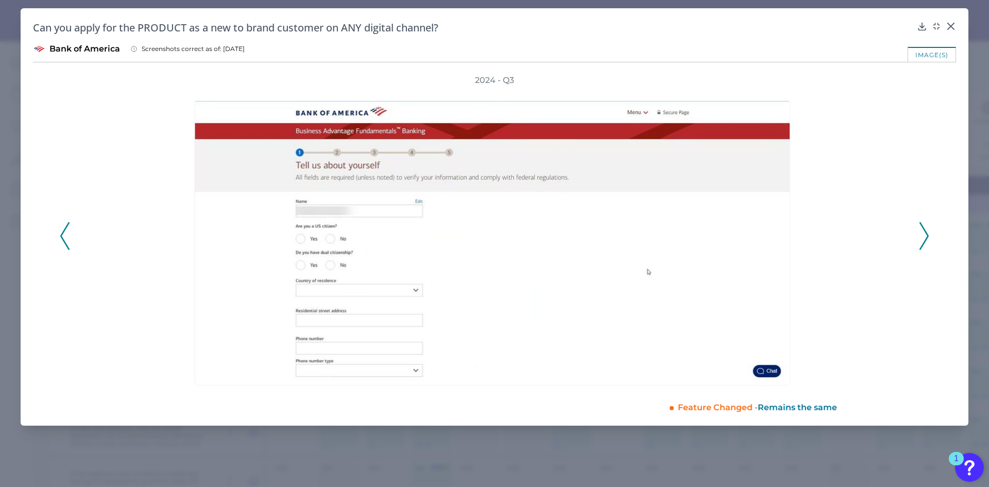
click at [655, 240] on icon at bounding box center [923, 236] width 9 height 28
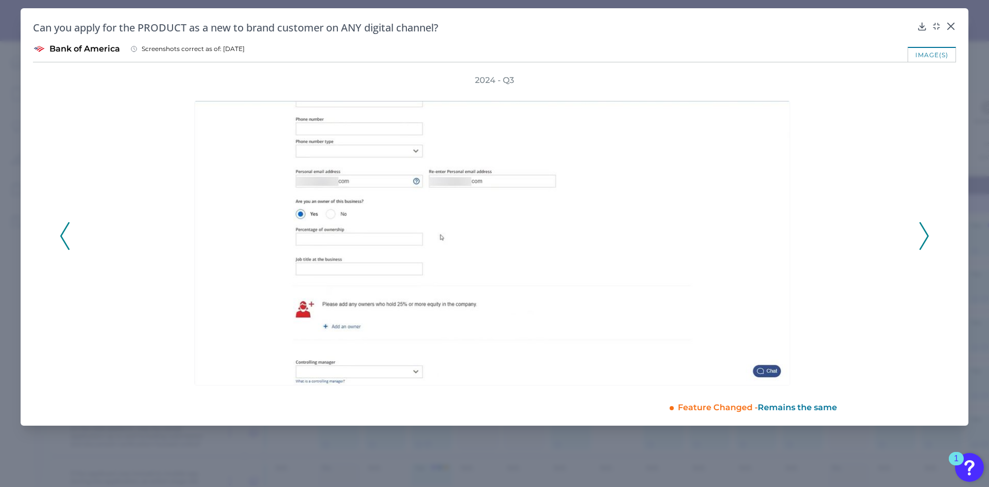
click at [655, 240] on icon at bounding box center [923, 236] width 9 height 28
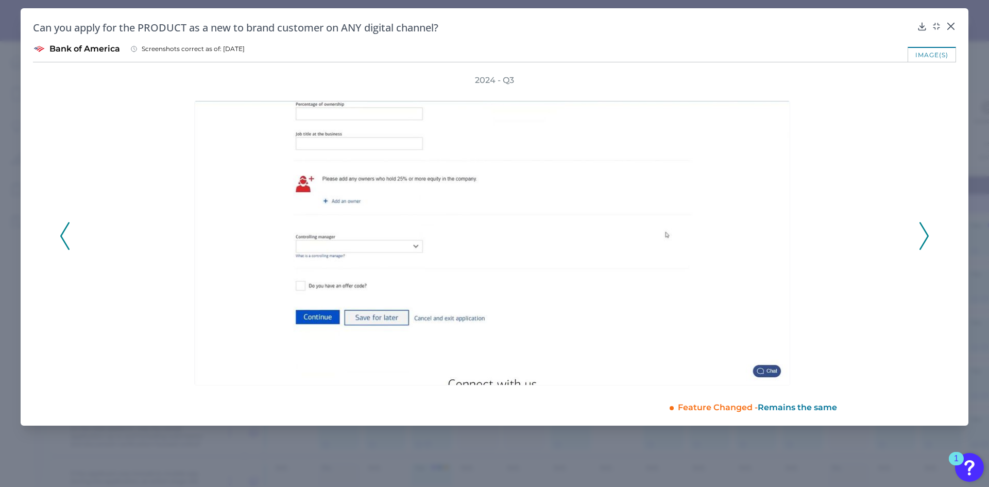
click at [655, 240] on icon at bounding box center [923, 236] width 9 height 28
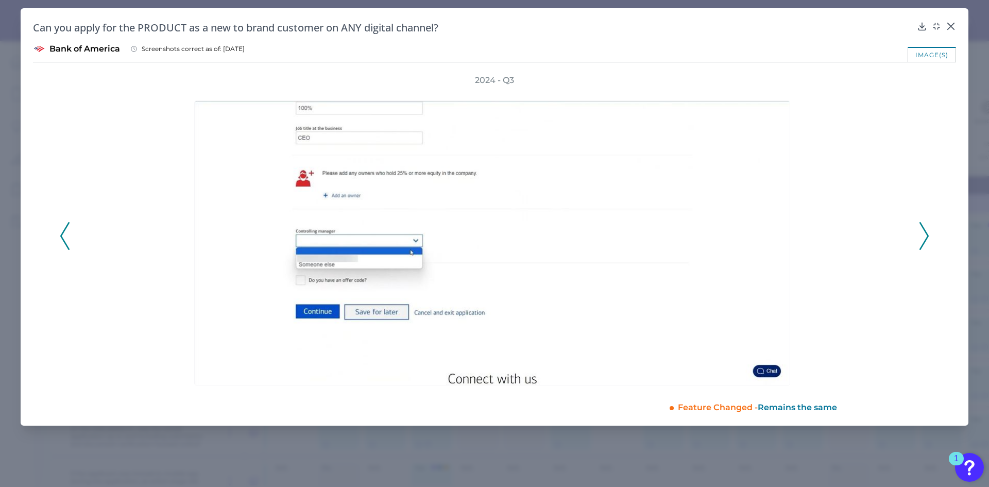
click at [655, 240] on icon at bounding box center [923, 236] width 9 height 28
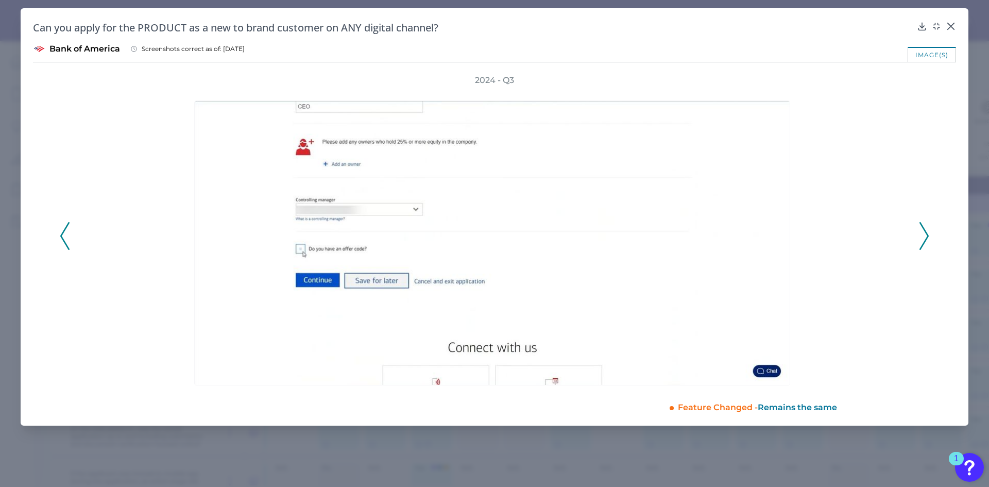
click at [655, 240] on icon at bounding box center [923, 236] width 9 height 28
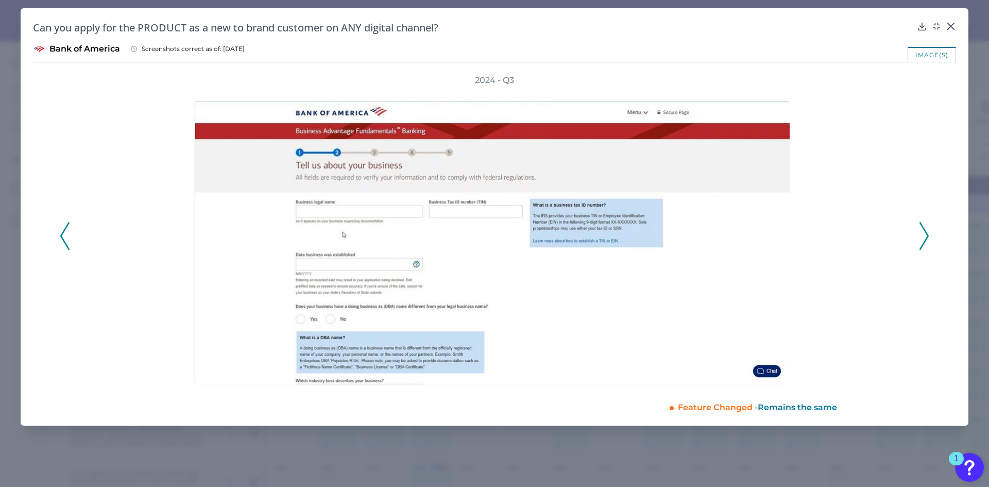
click at [655, 240] on icon at bounding box center [923, 236] width 9 height 28
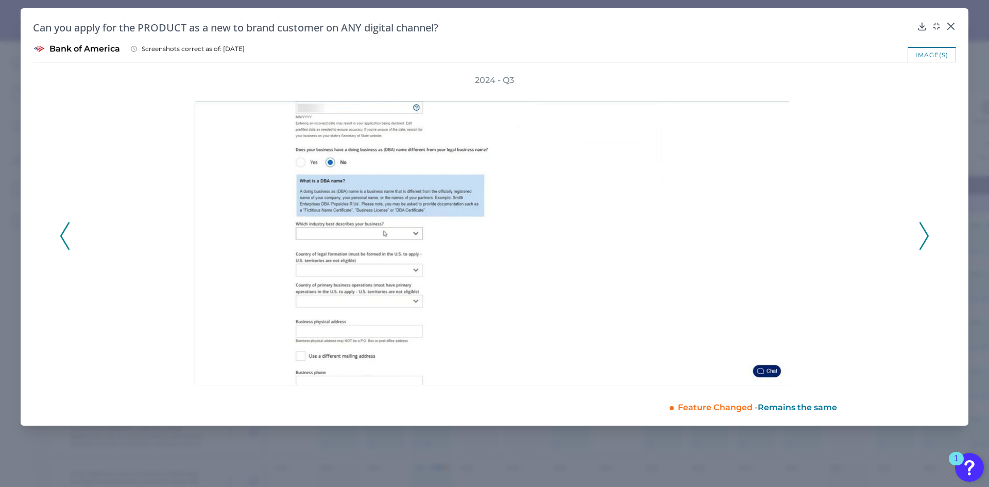
click at [655, 240] on icon at bounding box center [923, 236] width 9 height 28
